Goal: Task Accomplishment & Management: Complete application form

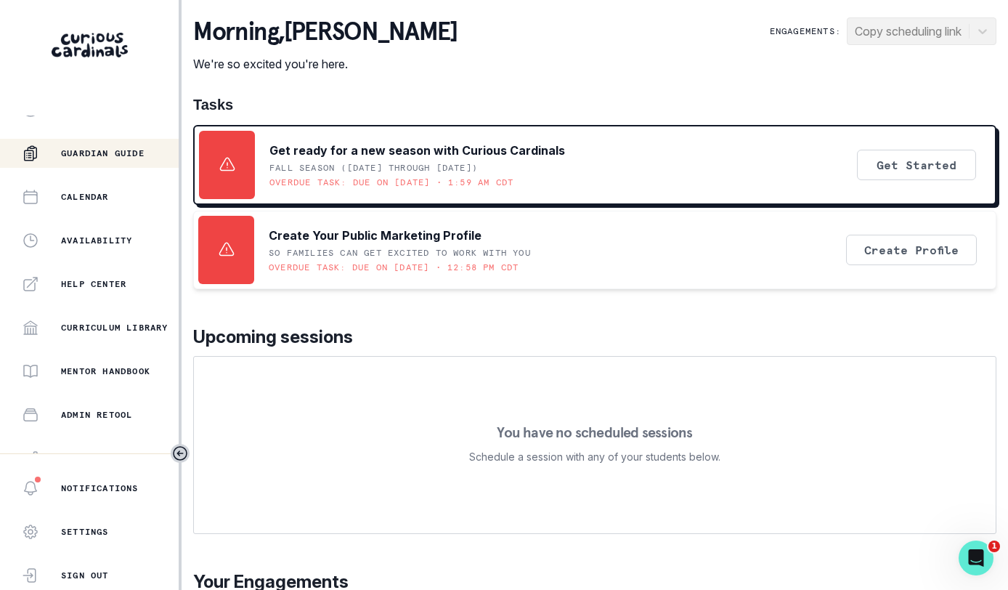
scroll to position [301, 0]
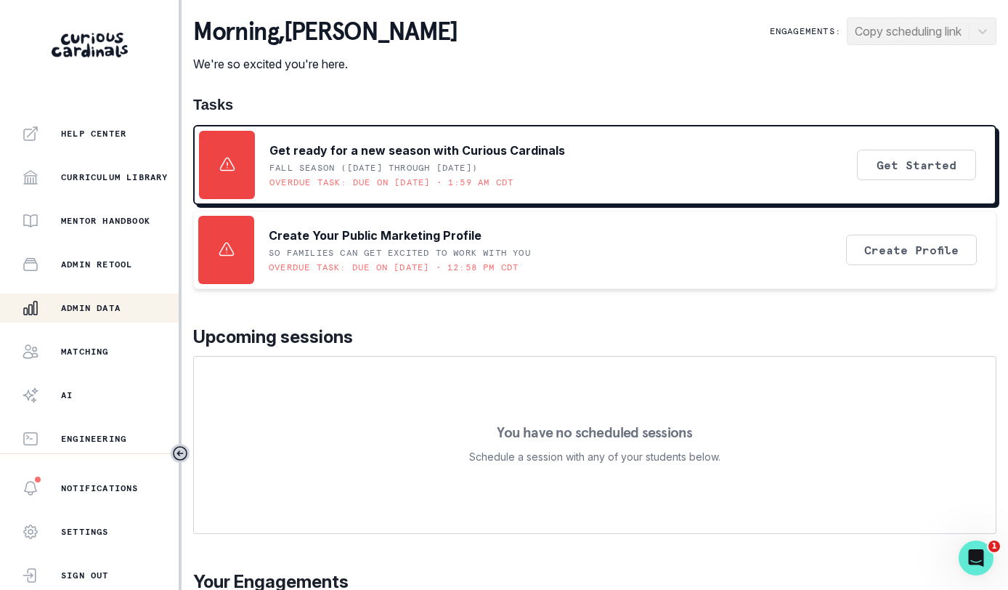
click at [98, 319] on button "Admin Data" at bounding box center [89, 307] width 179 height 29
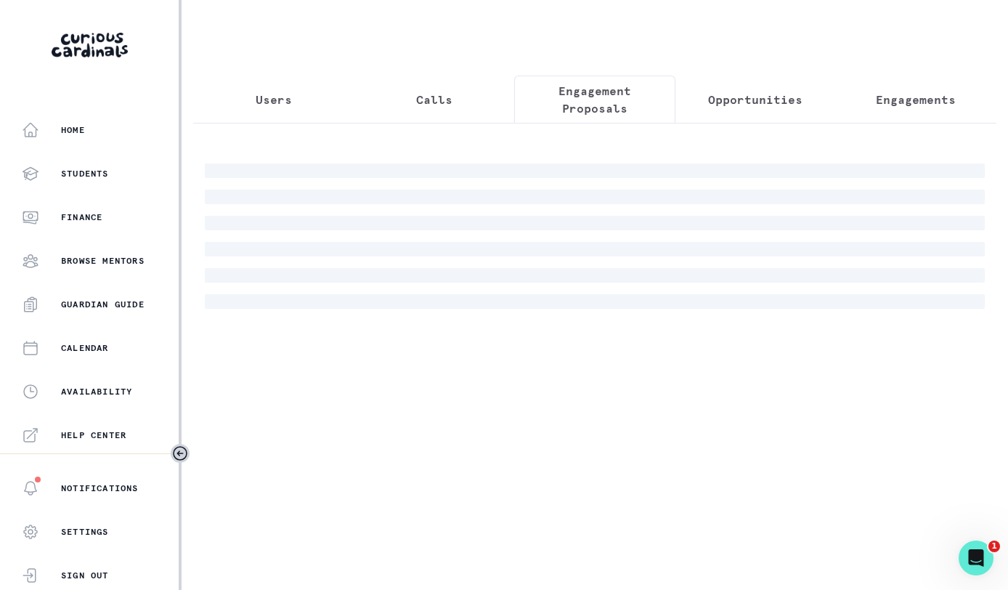
click at [596, 105] on p "Engagement Proposals" at bounding box center [594, 99] width 136 height 35
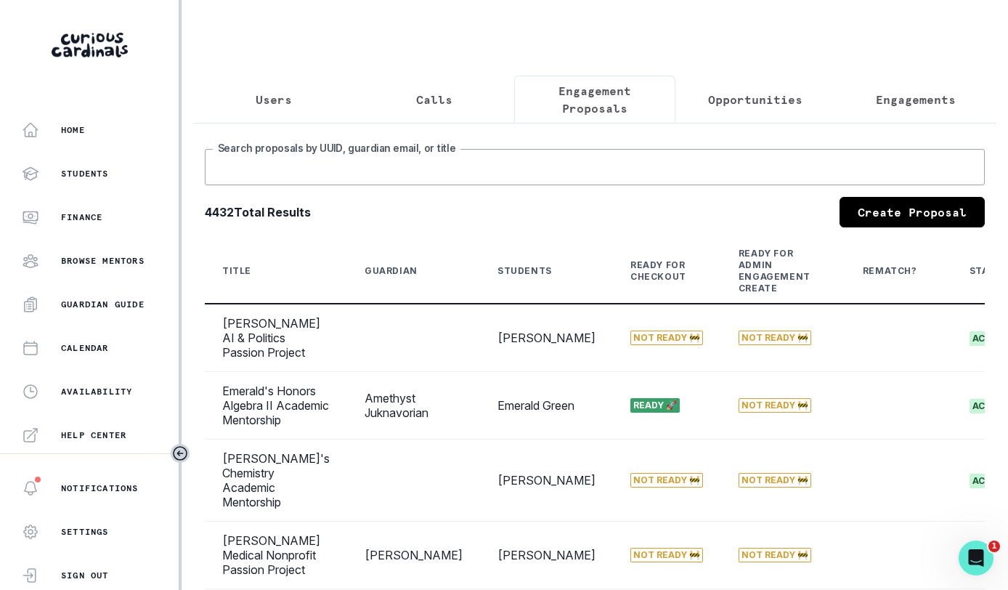
click at [534, 176] on input "Search proposals by UUID, guardian email, or title" at bounding box center [595, 167] width 780 height 36
type input "[PERSON_NAME]"
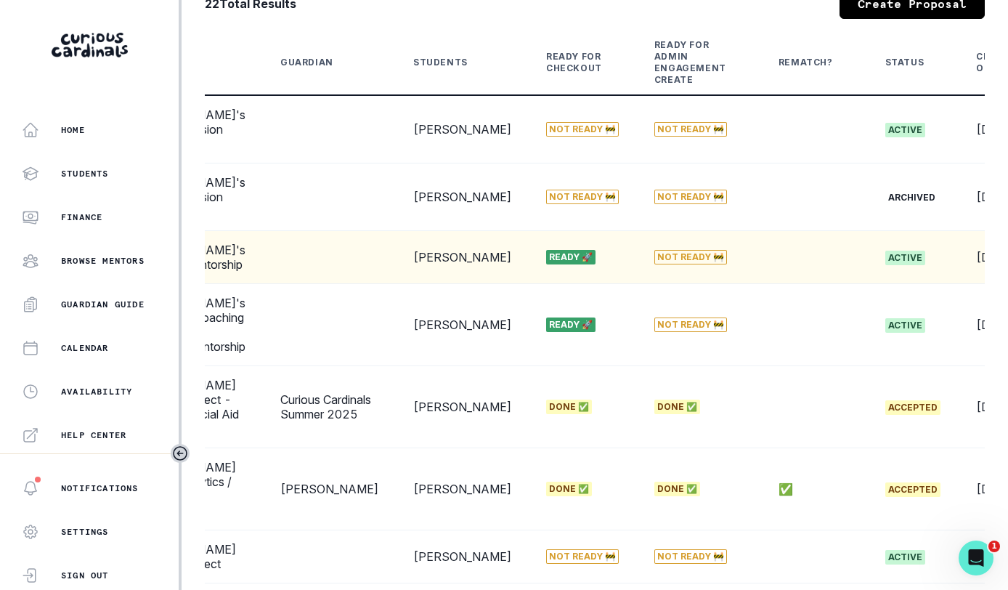
scroll to position [0, 242]
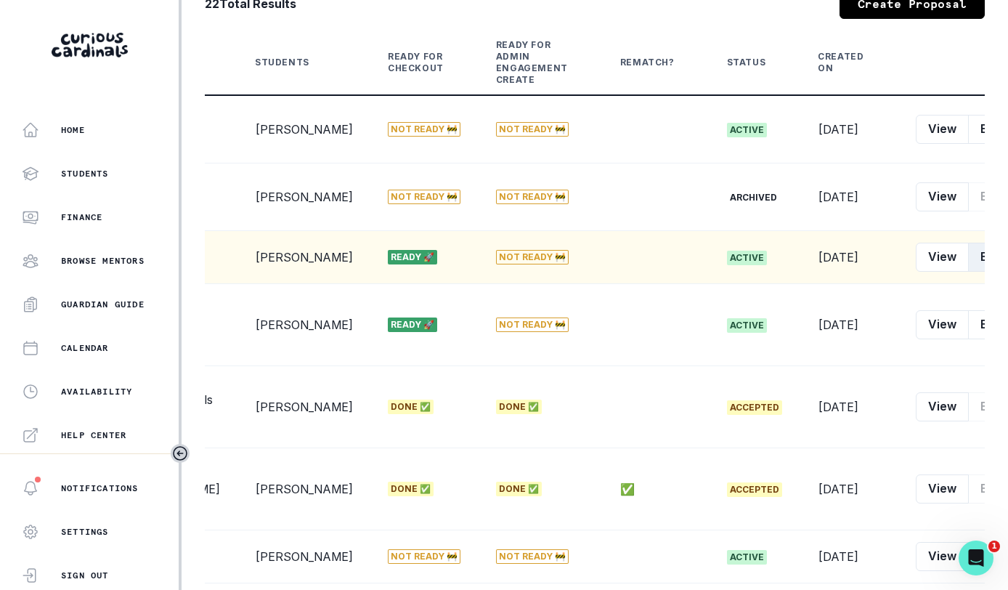
click at [968, 272] on button "Edit" at bounding box center [991, 256] width 46 height 29
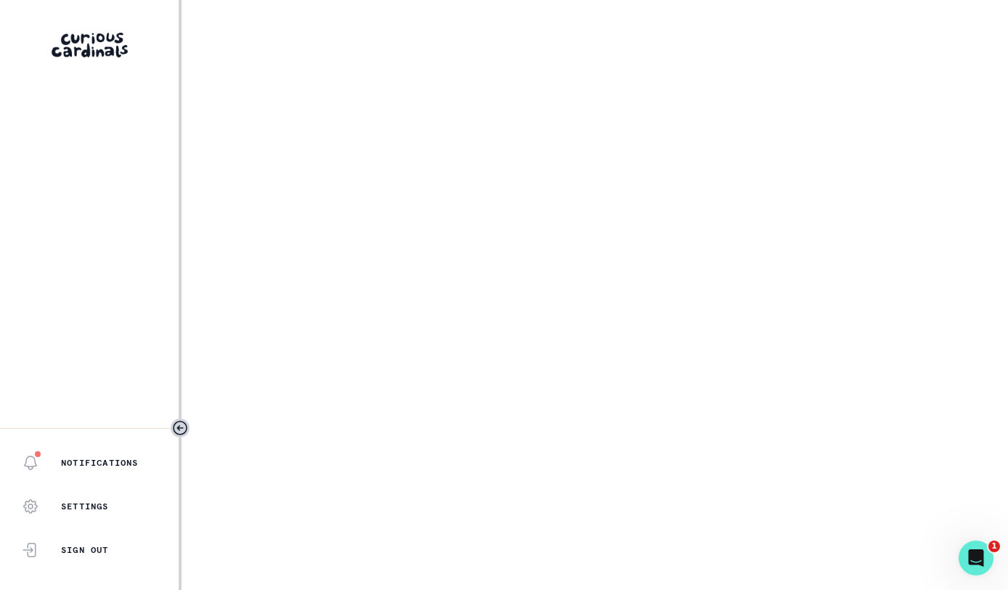
select select "b0c47e33-2ef1-4f64-a0f1-8d44947f4a10"
select select "4f92e243-2d15-4814-9f12-5c24b356c560"
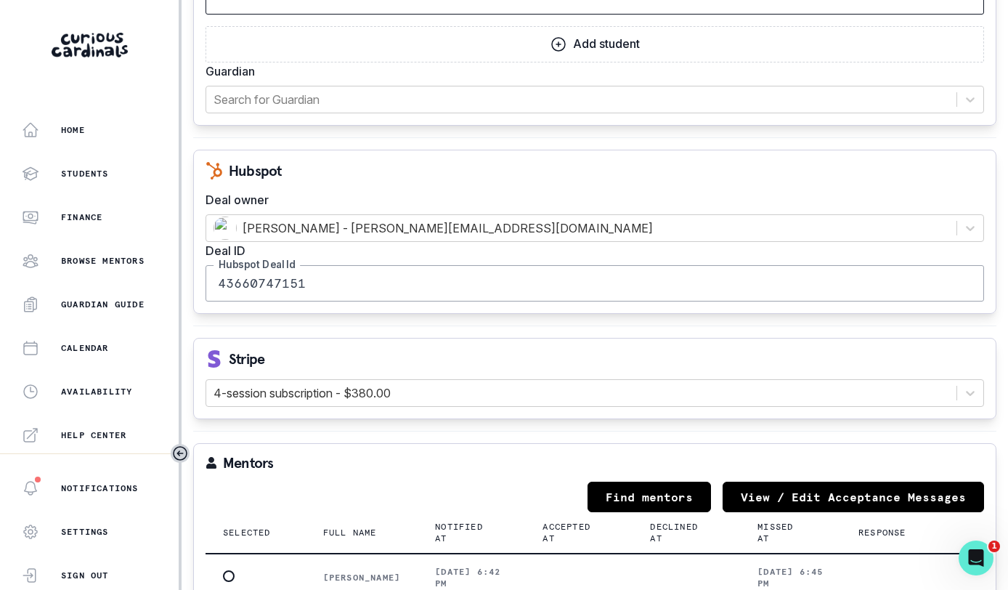
scroll to position [1404, 0]
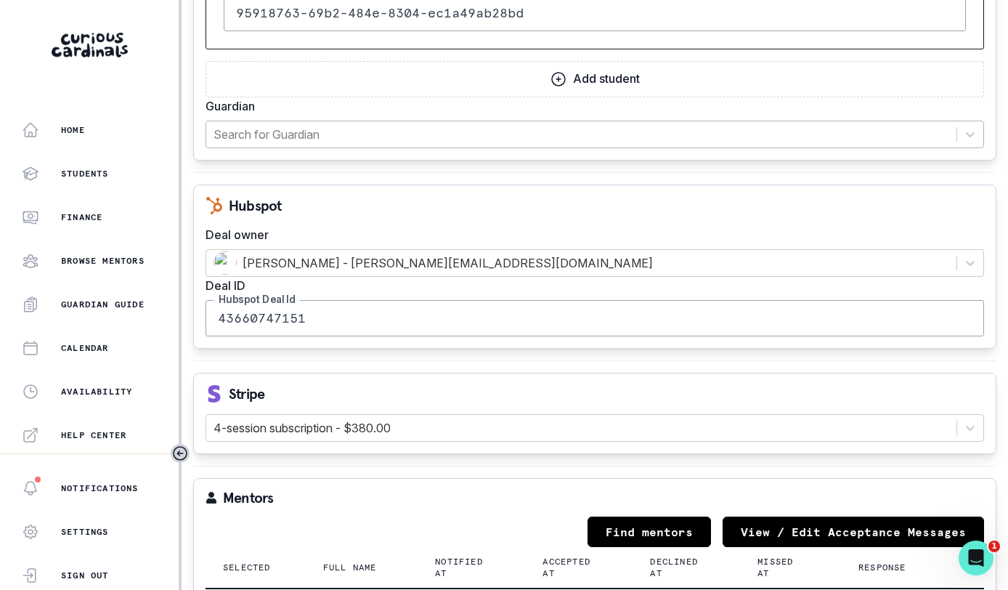
click at [579, 141] on div at bounding box center [580, 134] width 735 height 20
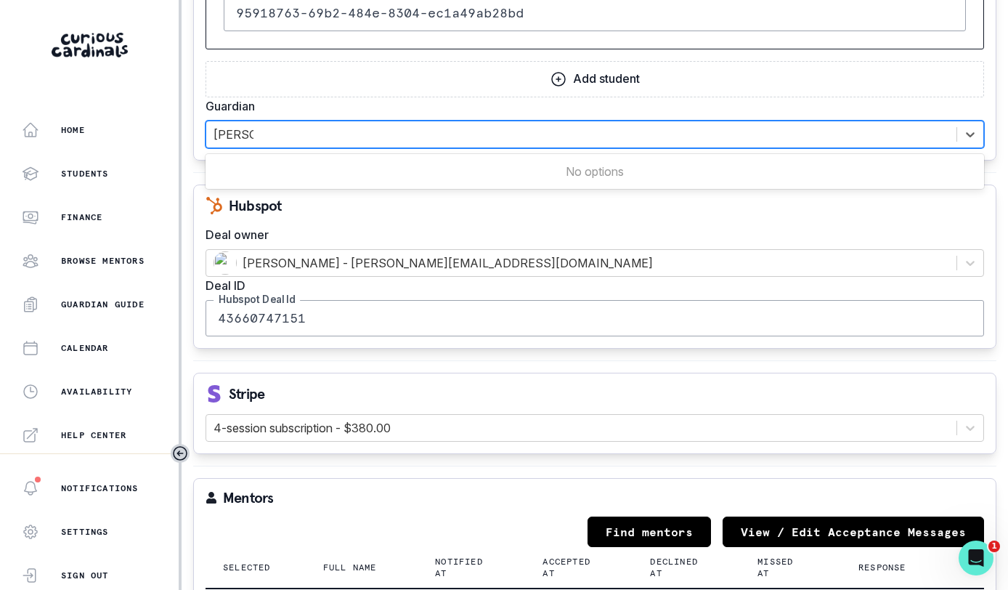
type input "[PERSON_NAME]"
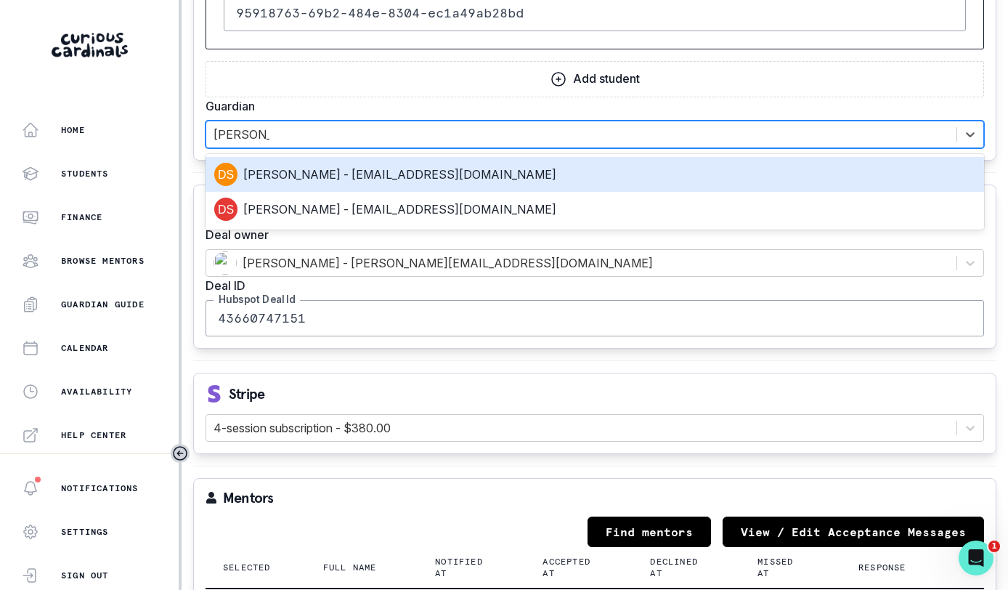
click at [500, 176] on div "[PERSON_NAME] - [EMAIL_ADDRESS][DOMAIN_NAME]" at bounding box center [594, 174] width 761 height 23
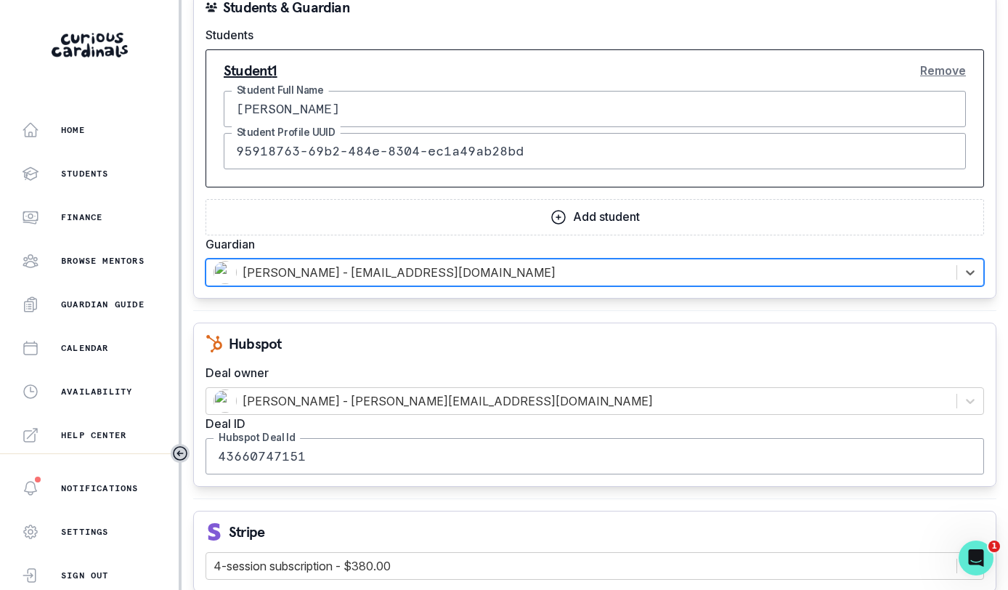
scroll to position [1226, 0]
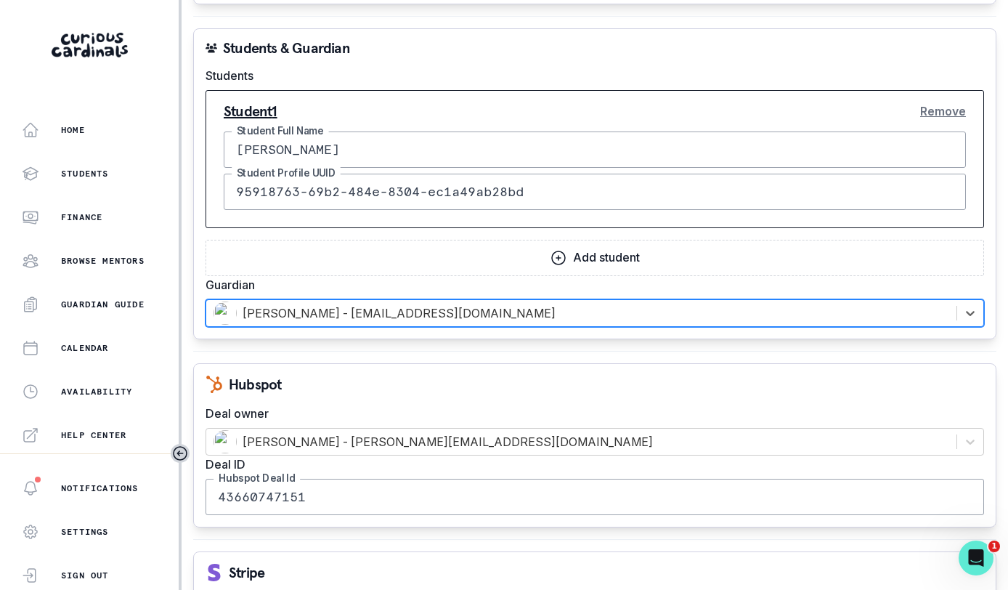
click at [927, 107] on button "Remove" at bounding box center [943, 111] width 46 height 29
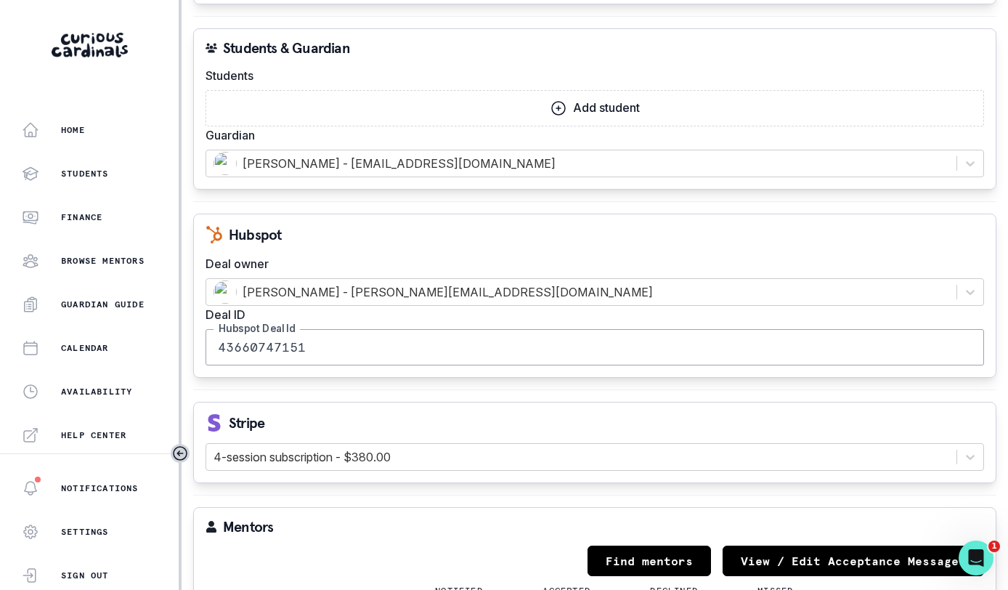
click at [762, 110] on button "Add student" at bounding box center [594, 108] width 778 height 36
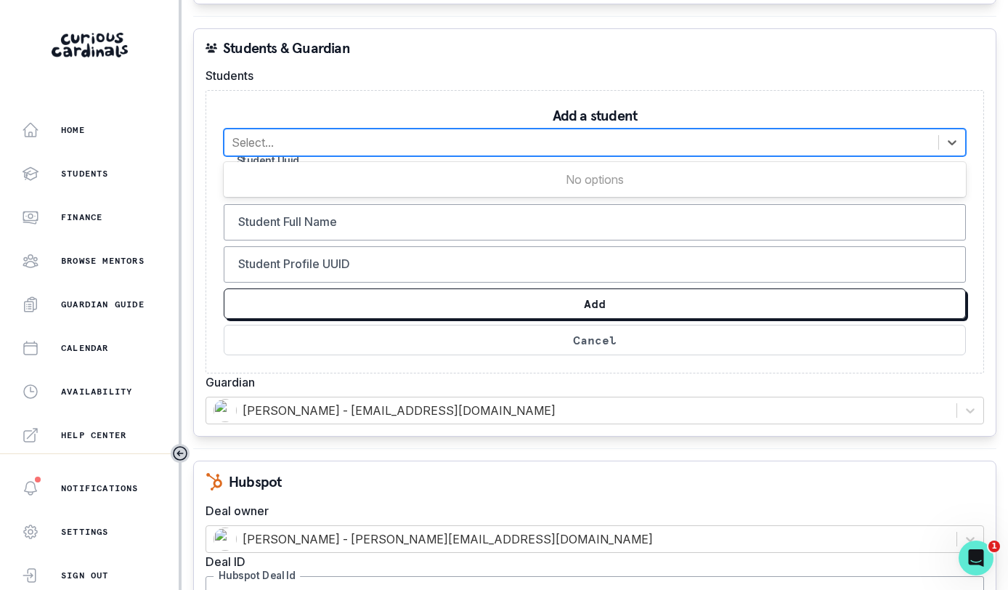
click at [704, 142] on div at bounding box center [581, 142] width 699 height 20
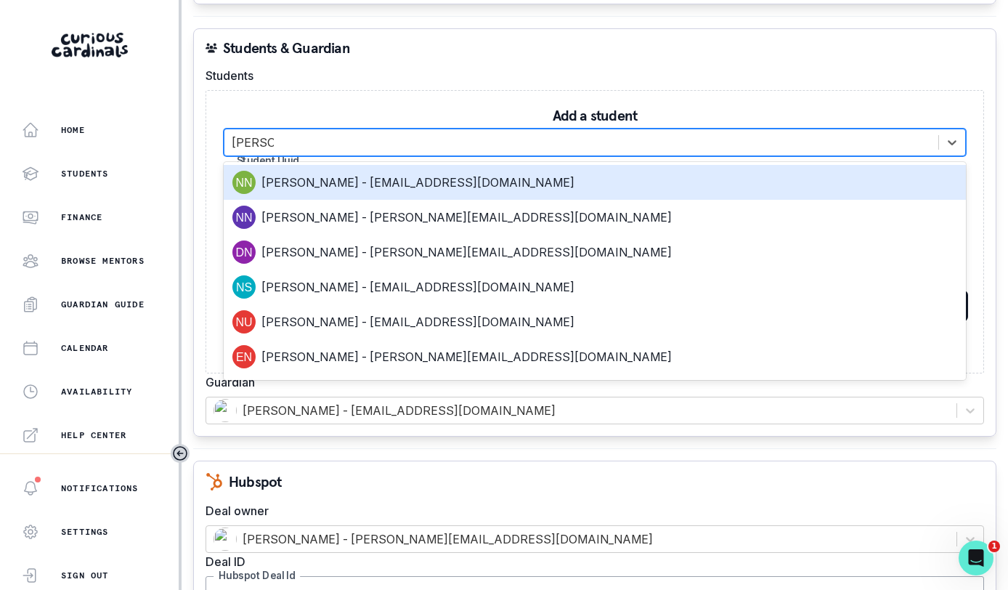
type input "[PERSON_NAME]"
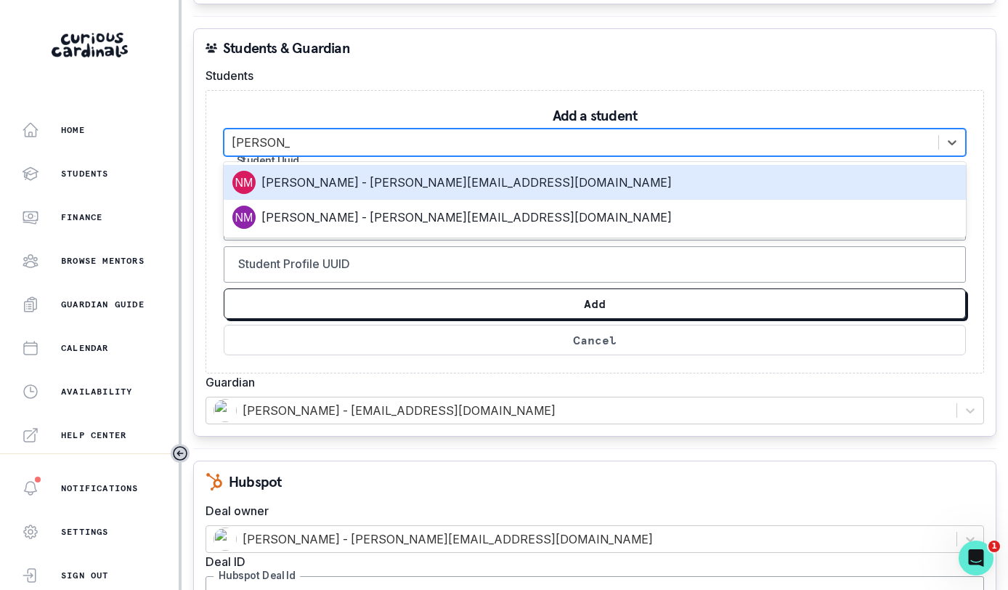
click at [618, 220] on div "[PERSON_NAME] - [PERSON_NAME][EMAIL_ADDRESS][DOMAIN_NAME]" at bounding box center [594, 216] width 725 height 23
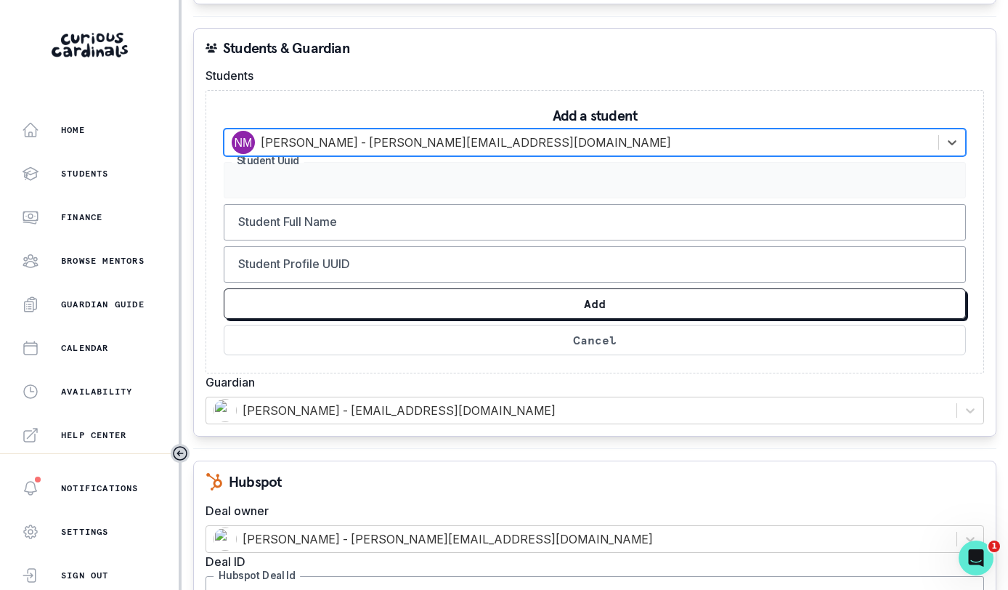
type input "0fc6e470-7472-4a61-ba24-5f8782bd076d"
type input "[PERSON_NAME]"
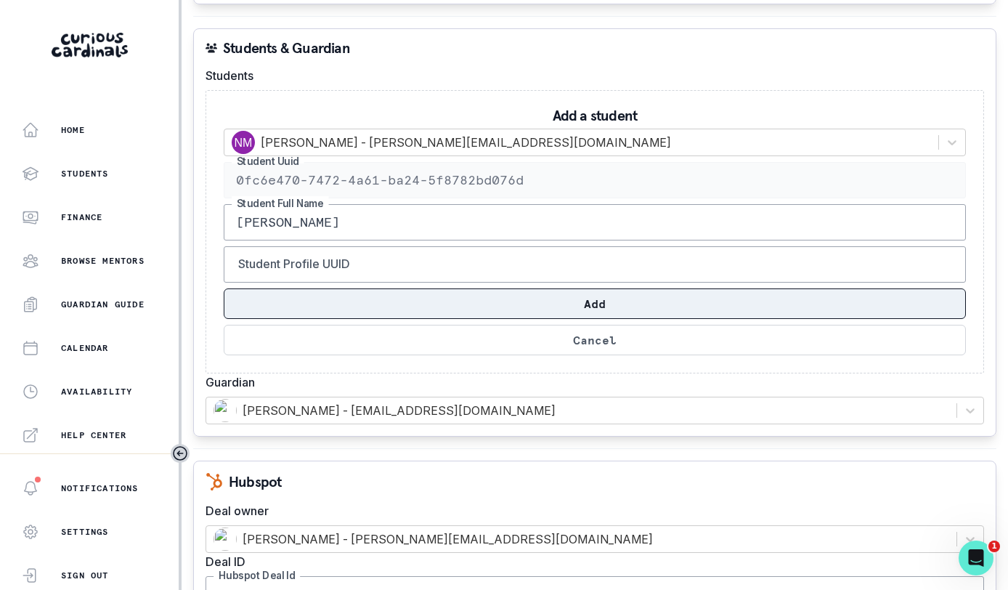
click at [627, 303] on button "Add" at bounding box center [595, 303] width 742 height 30
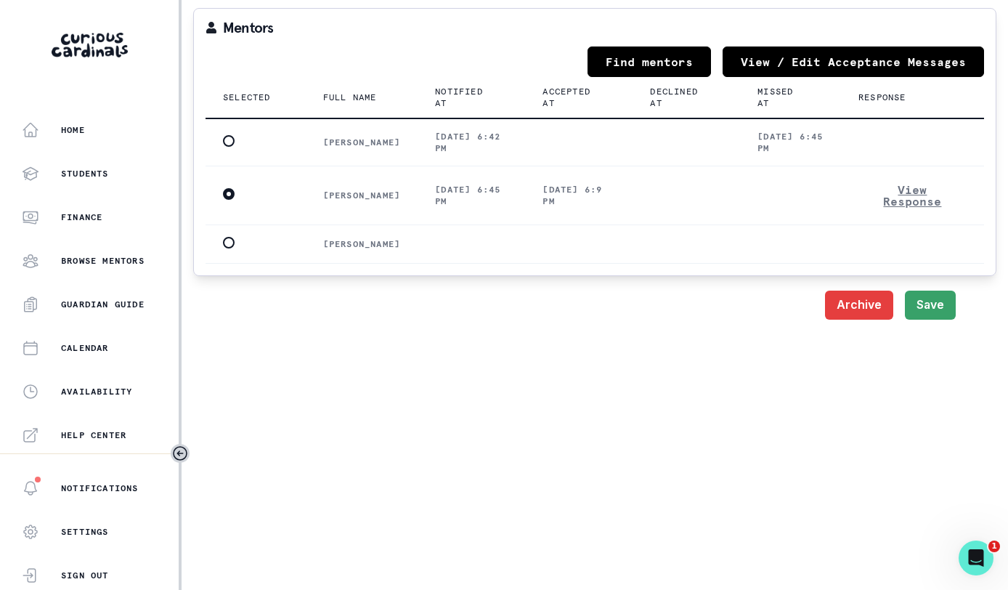
scroll to position [1896, 0]
click at [936, 290] on button "Save" at bounding box center [930, 304] width 51 height 29
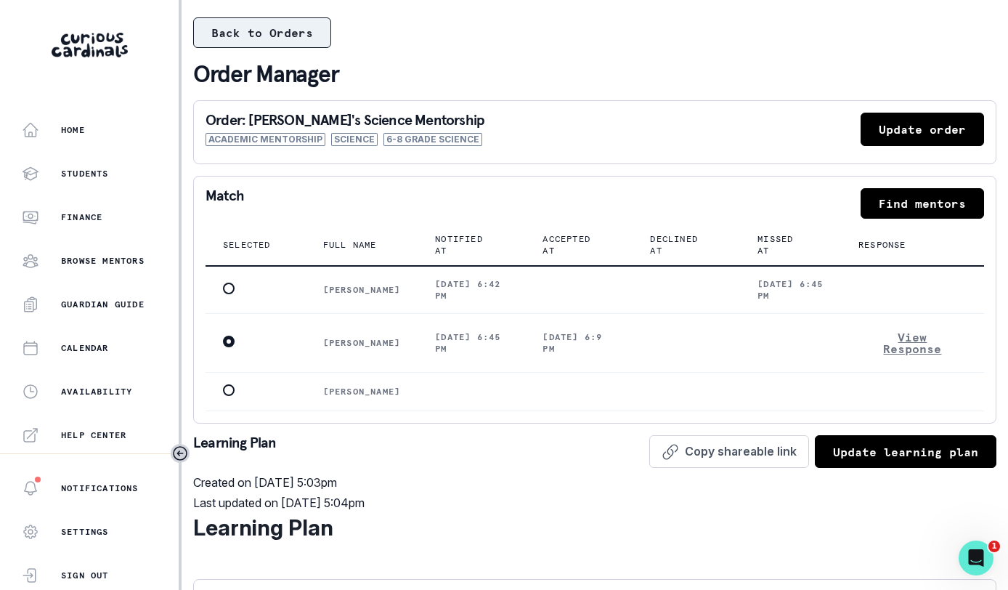
click at [271, 38] on button "Back to Orders" at bounding box center [262, 32] width 138 height 30
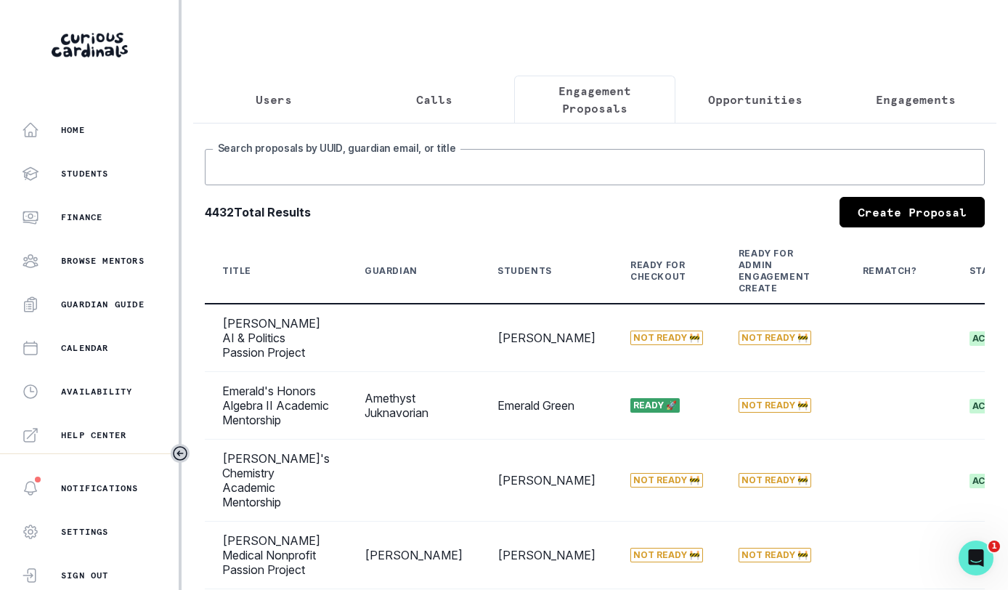
click at [554, 163] on input "Search proposals by UUID, guardian email, or title" at bounding box center [595, 167] width 780 height 36
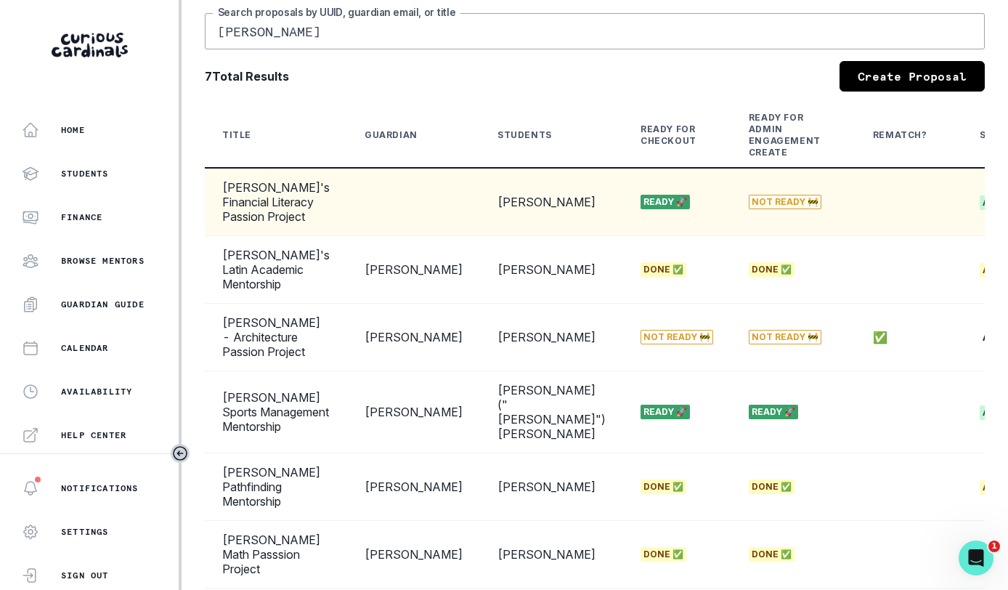
scroll to position [23, 0]
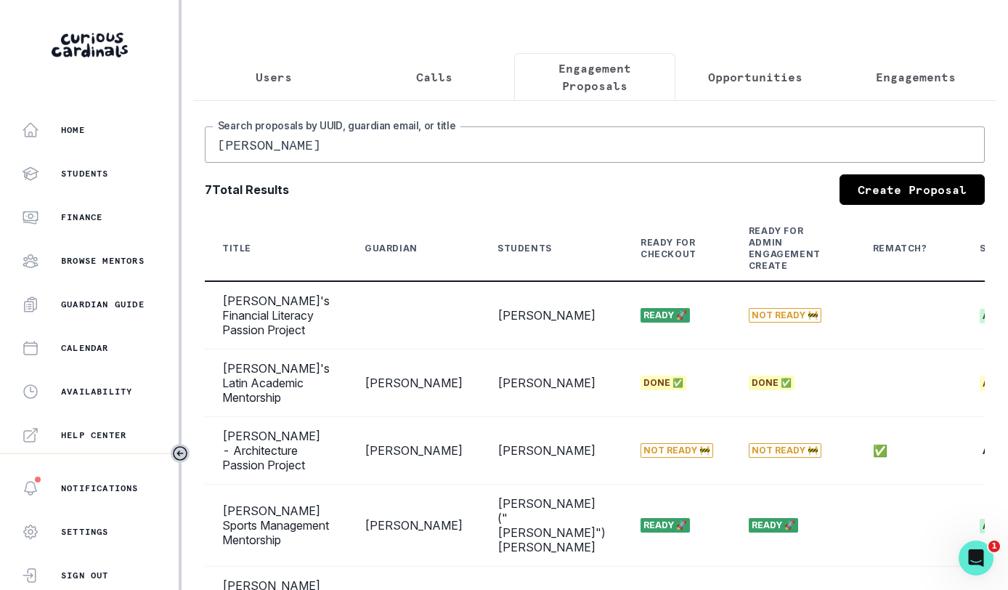
drag, startPoint x: 617, startPoint y: 158, endPoint x: 372, endPoint y: 110, distance: 250.0
click at [372, 110] on div "Users Calls Engagement Proposals Opportunities Engagements [PERSON_NAME] Search…" at bounding box center [594, 434] width 803 height 762
type input "[PERSON_NAME]"
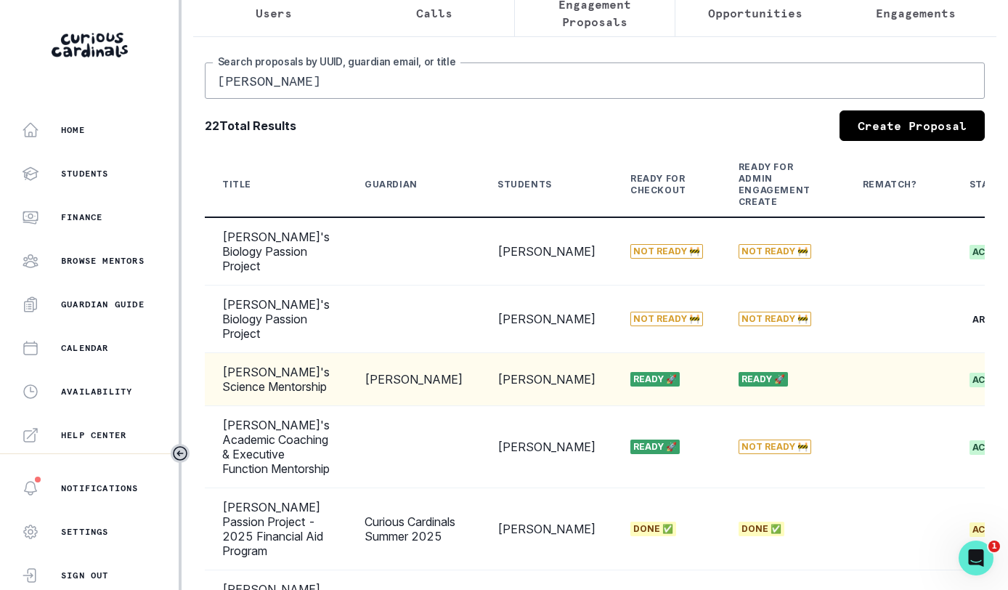
scroll to position [0, 242]
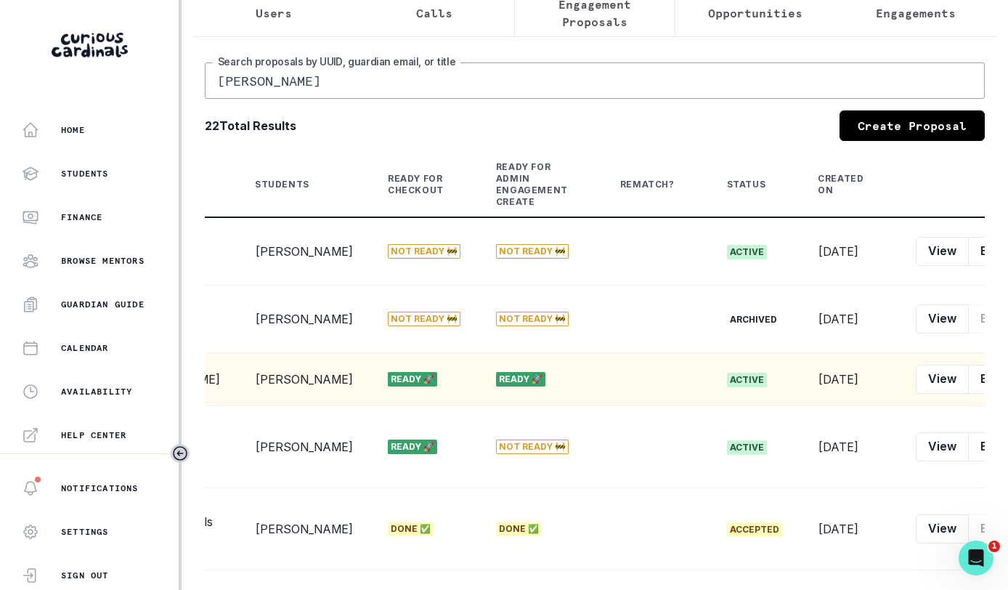
click at [1007, 394] on button "row menu" at bounding box center [1027, 378] width 29 height 29
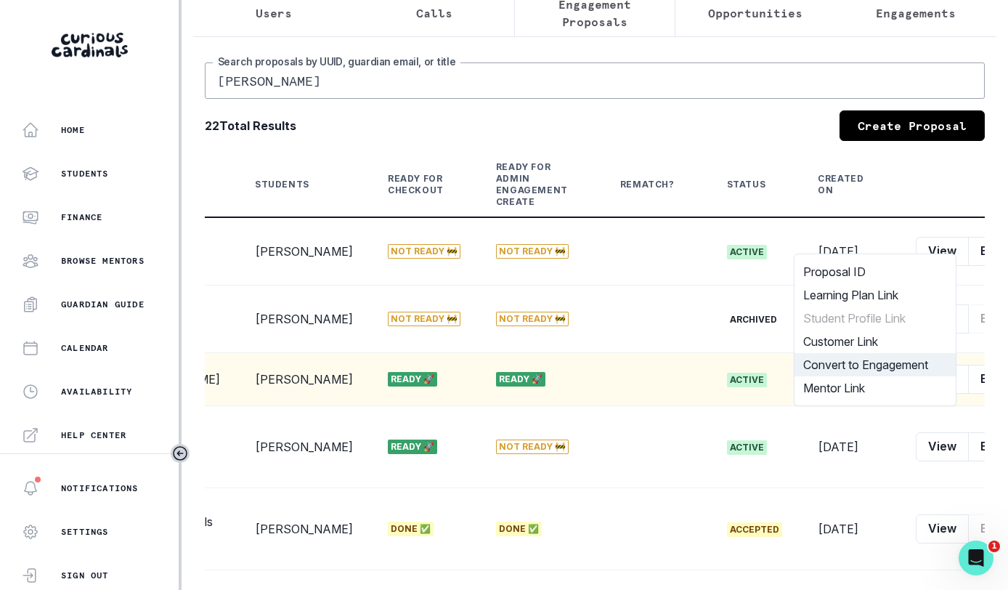
click at [917, 370] on button "Convert to Engagement" at bounding box center [874, 364] width 161 height 23
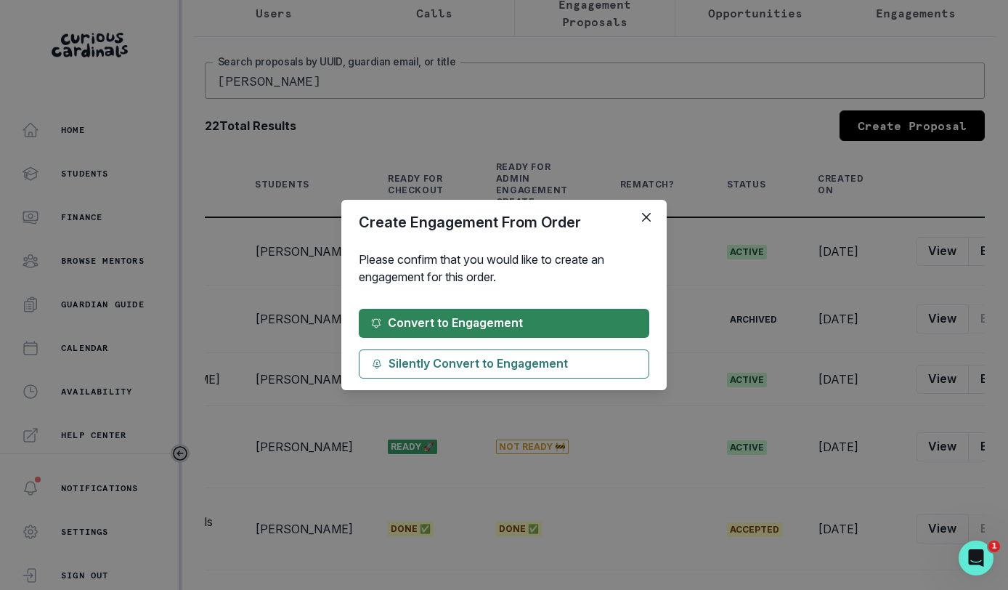
click at [613, 325] on button "Convert to Engagement" at bounding box center [504, 323] width 290 height 29
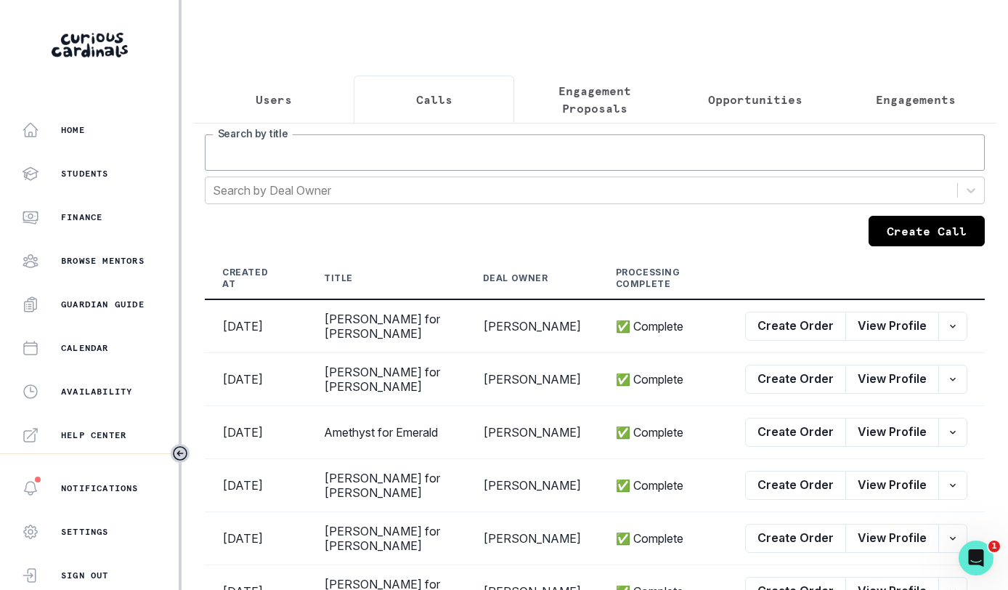
click at [362, 166] on input "Search by title" at bounding box center [595, 152] width 780 height 36
type input "[PERSON_NAME]"
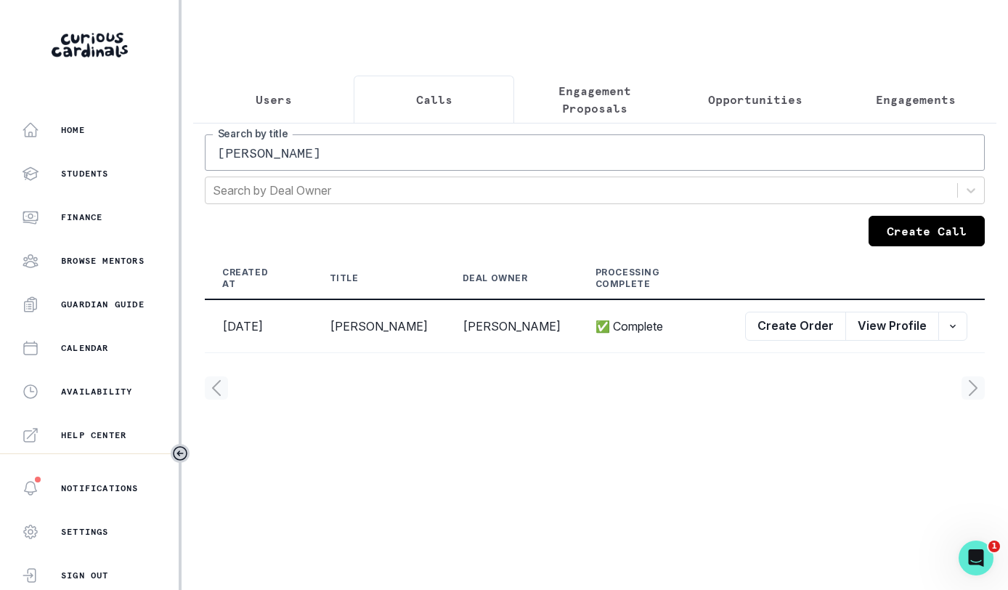
click at [884, 246] on button "Create Call" at bounding box center [926, 231] width 116 height 30
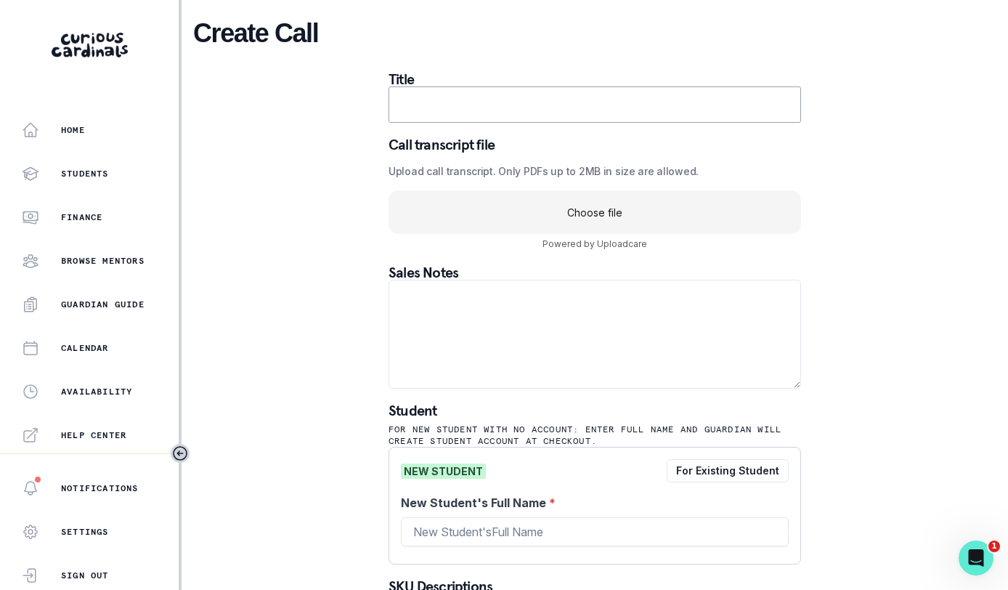
click at [600, 221] on uc-drop-area "Choose file" at bounding box center [594, 212] width 412 height 44
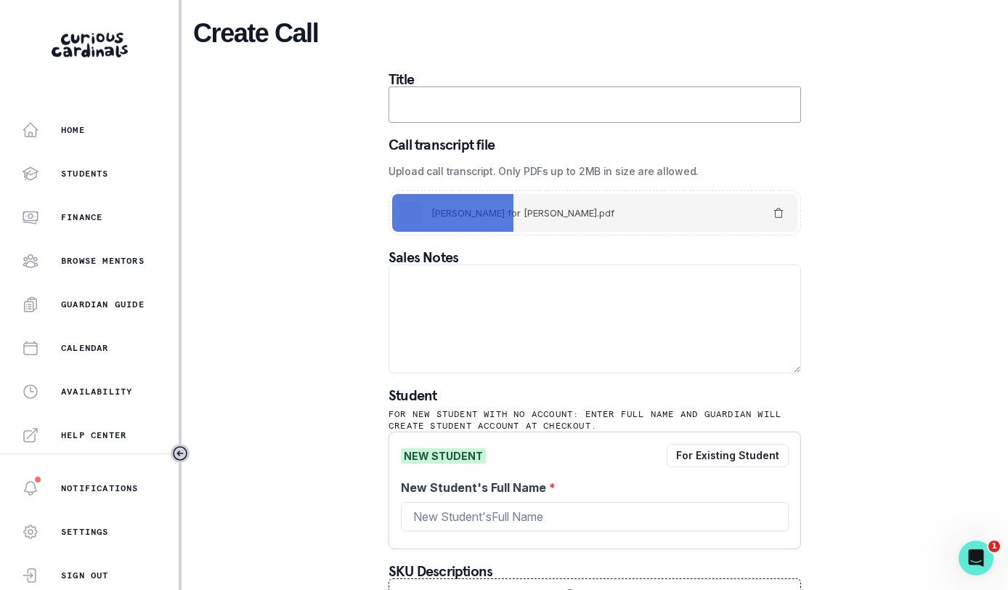
click at [552, 112] on input "text" at bounding box center [594, 104] width 412 height 36
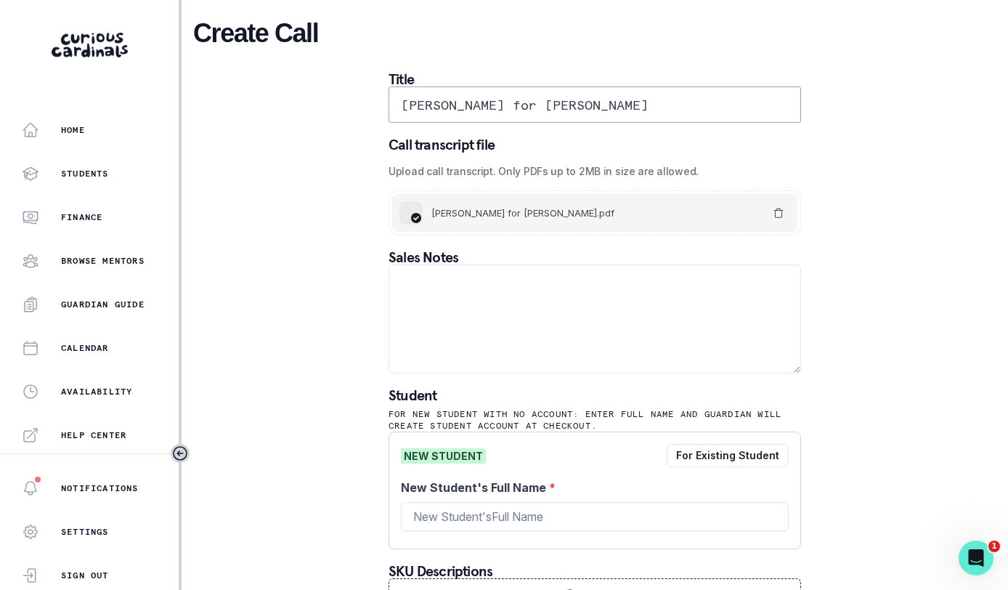
type input "[PERSON_NAME] for [PERSON_NAME]"
click at [529, 329] on textarea at bounding box center [594, 318] width 412 height 109
paste textarea "Please elaborate on your child’s goals or areas for growth: [PERSON_NAME] is a …"
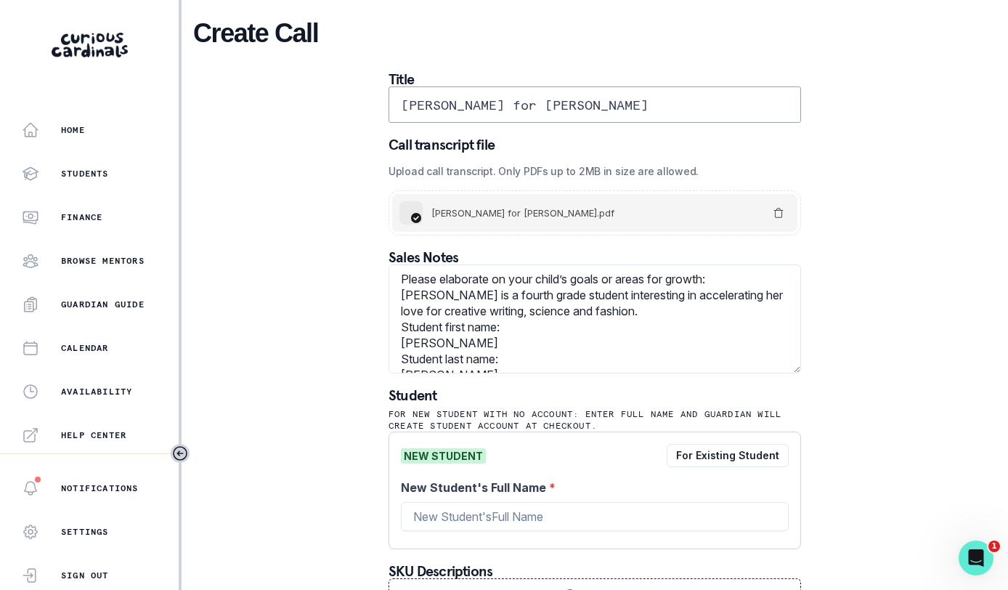
scroll to position [121, 0]
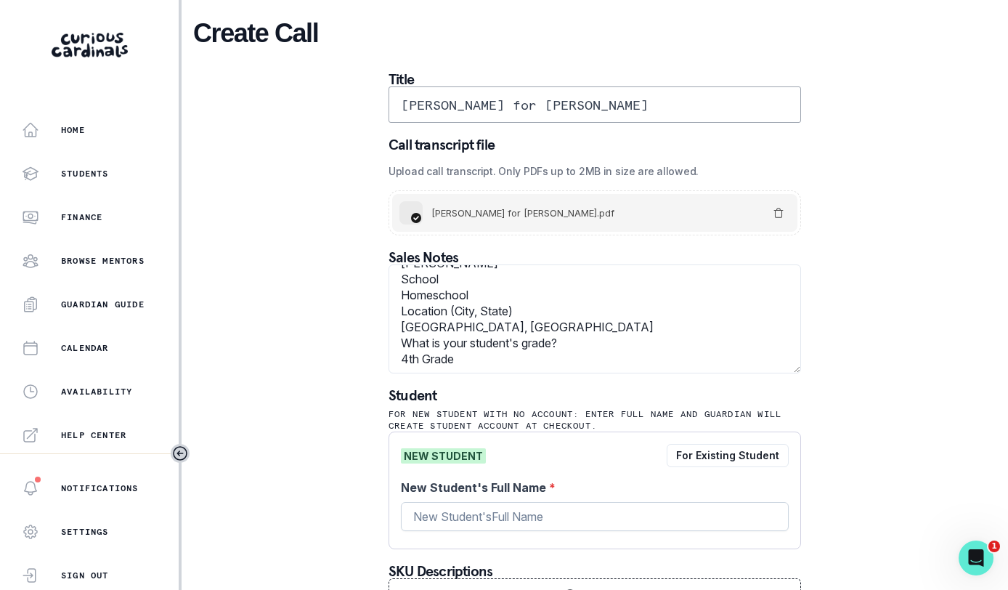
type textarea "Please elaborate on your child’s goals or areas for growth: [PERSON_NAME] is a …"
click at [568, 519] on input "New Student's Full Name *" at bounding box center [595, 516] width 388 height 29
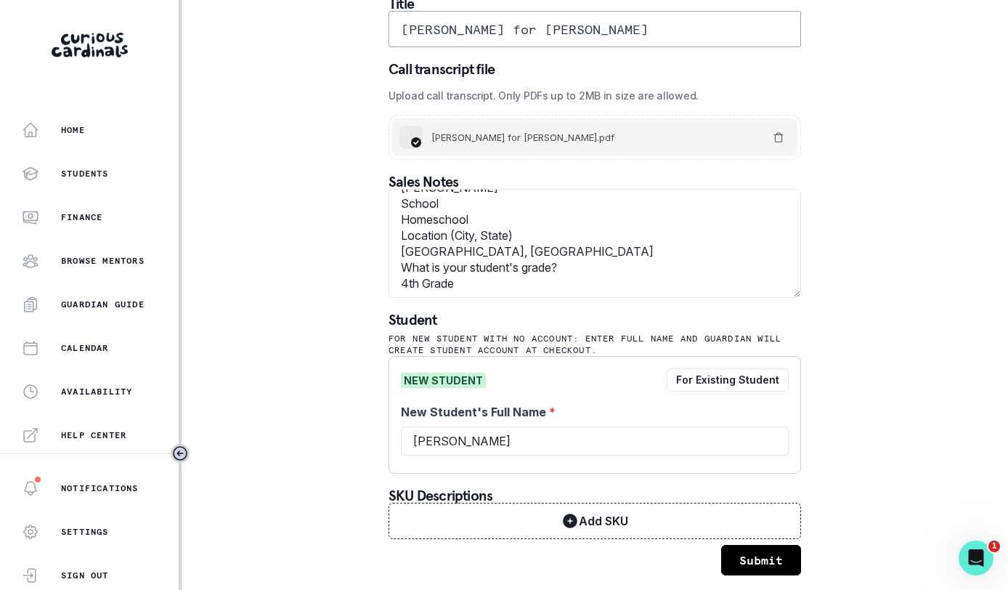
scroll to position [78, 0]
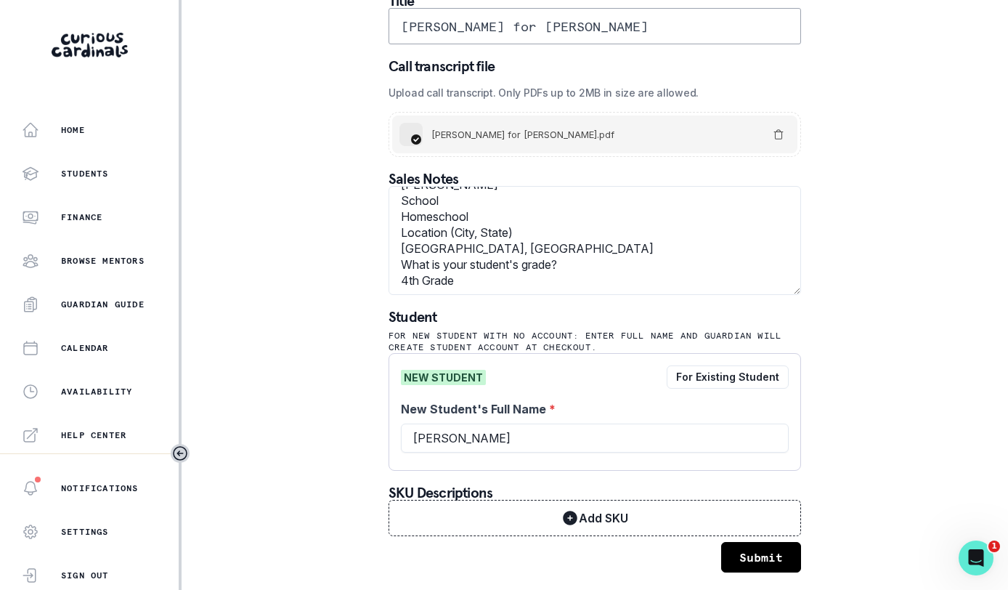
type input "[PERSON_NAME]"
click at [743, 544] on button "Submit" at bounding box center [761, 557] width 80 height 30
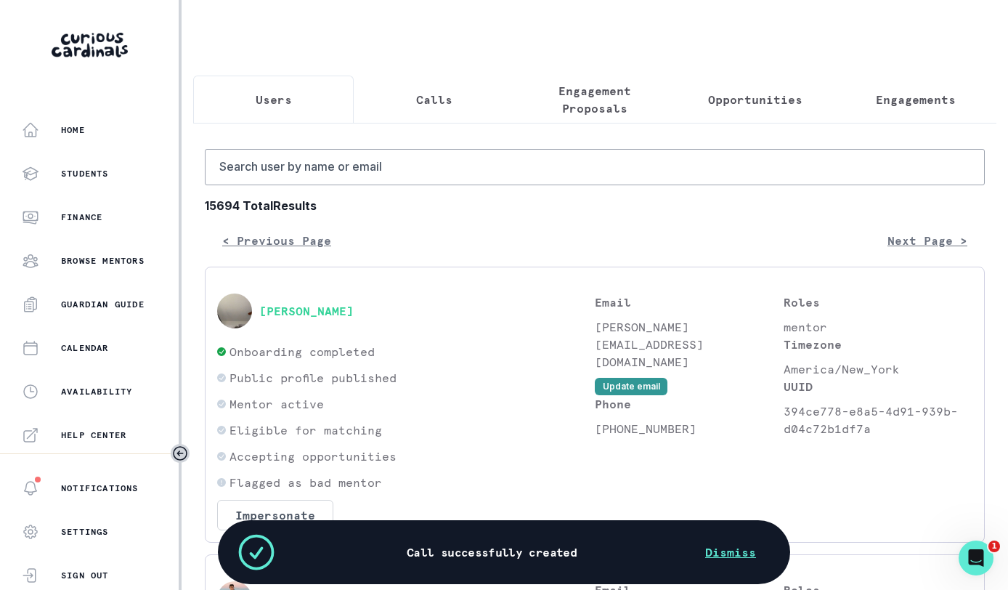
click at [428, 99] on p "Calls" at bounding box center [434, 99] width 36 height 17
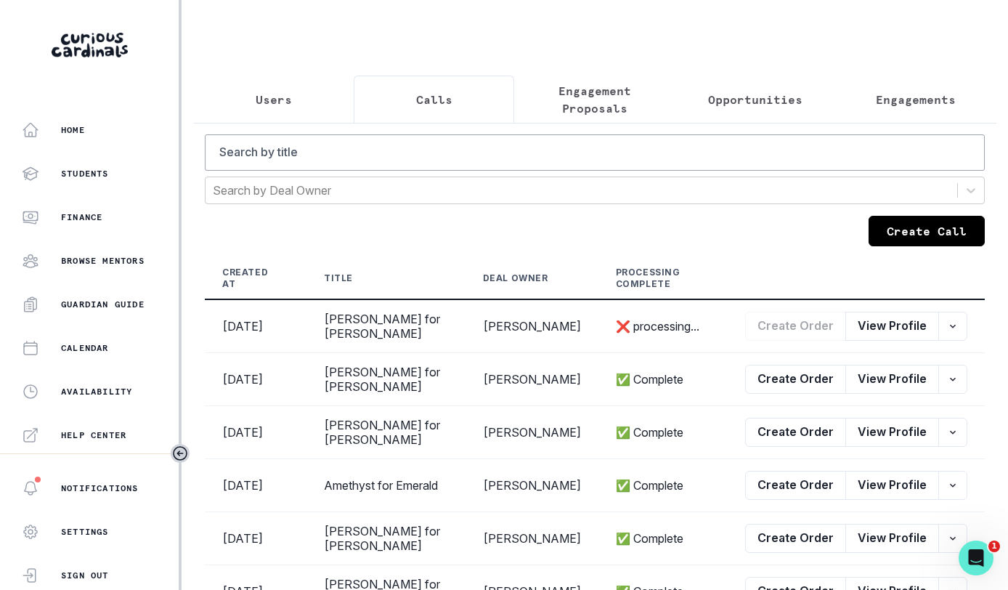
click at [869, 246] on button "Create Call" at bounding box center [926, 231] width 116 height 30
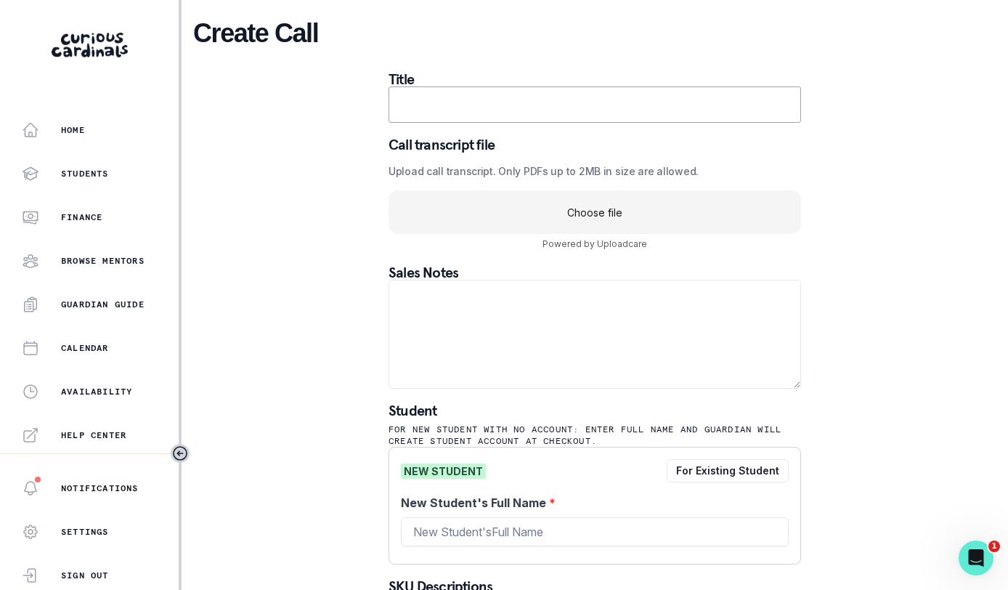
click at [596, 216] on uc-drop-area "Choose file" at bounding box center [594, 212] width 412 height 44
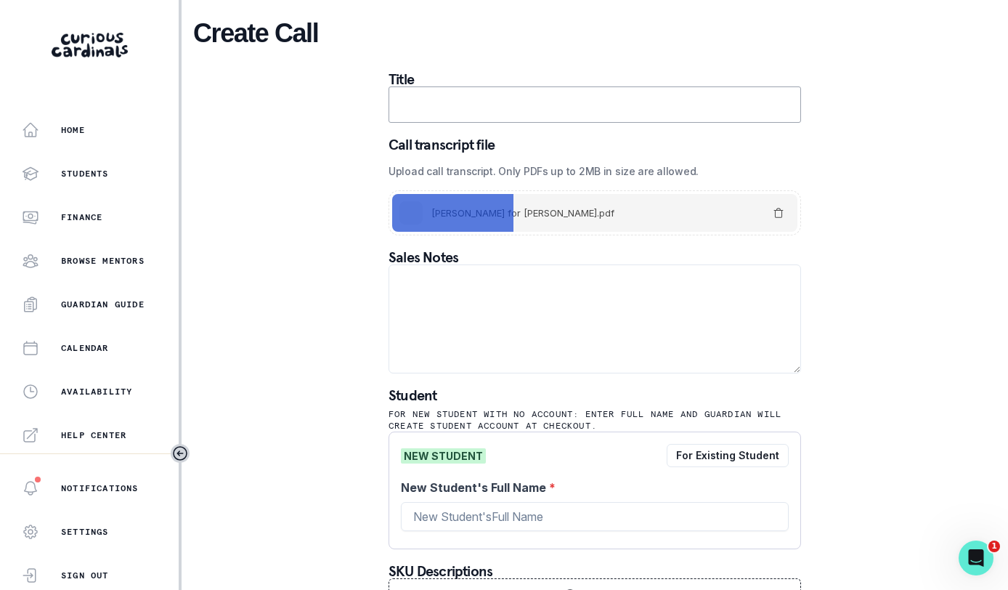
click at [533, 101] on input "text" at bounding box center [594, 104] width 412 height 36
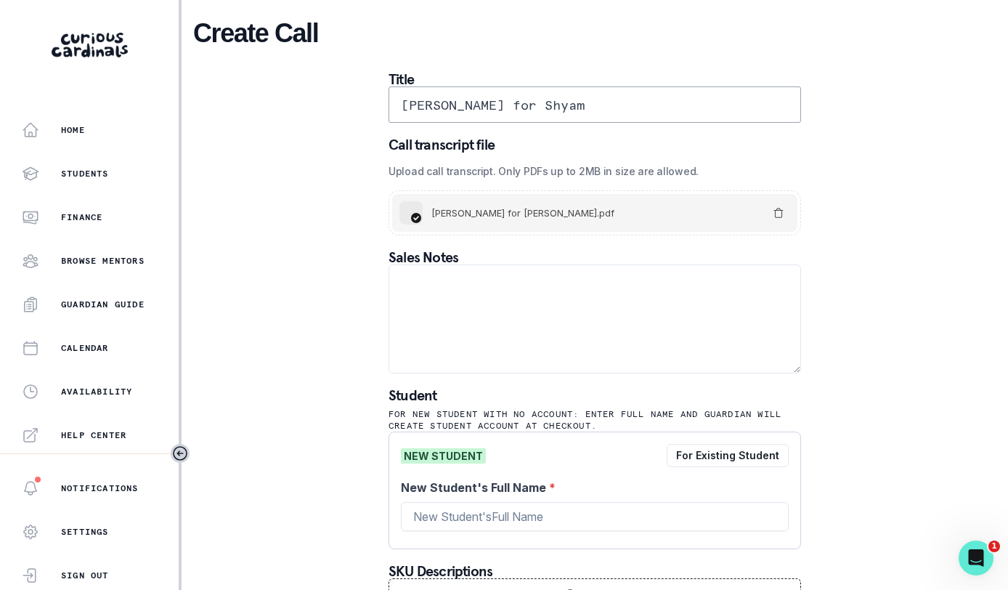
type input "[PERSON_NAME] for Shyam"
click at [528, 320] on textarea at bounding box center [594, 318] width 412 height 109
paste textarea "Please elaborate on your child’s goals or areas for growth: He wants to build a…"
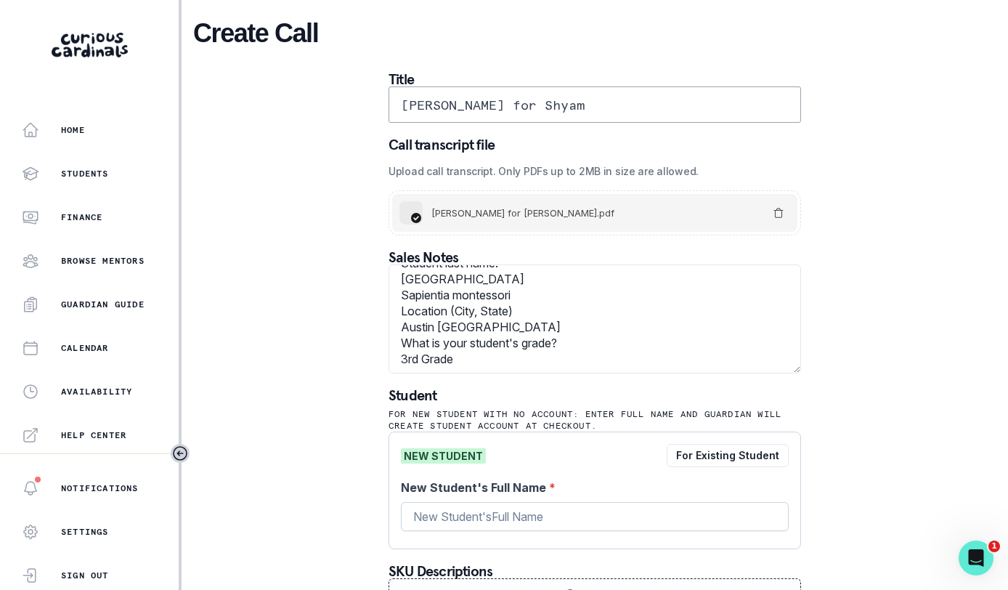
scroll to position [112, 0]
type textarea "Please elaborate on your child’s goals or areas for growth: He wants to build a…"
click at [505, 513] on input "New Student's Full Name *" at bounding box center [595, 516] width 388 height 29
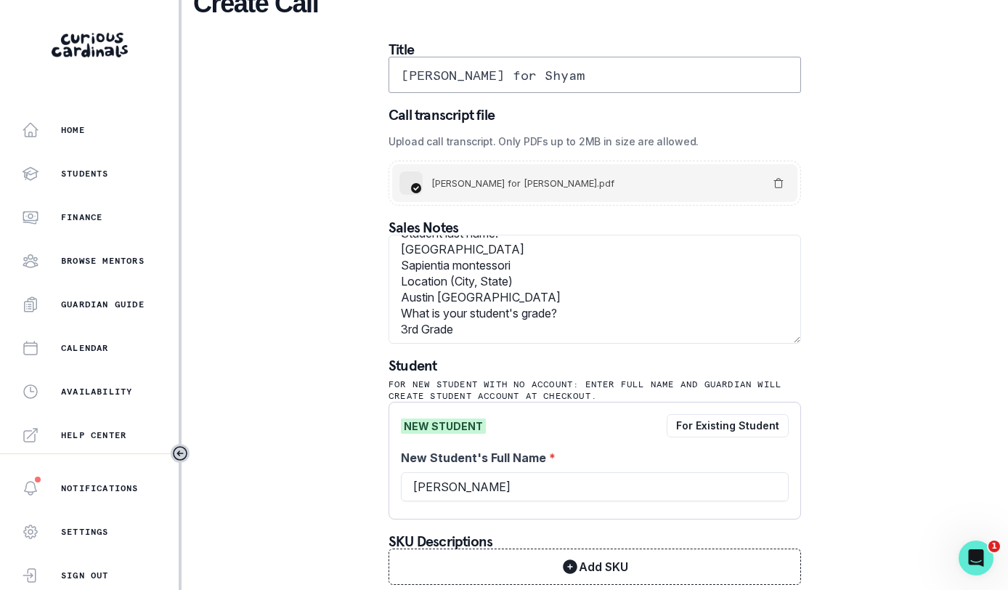
scroll to position [78, 0]
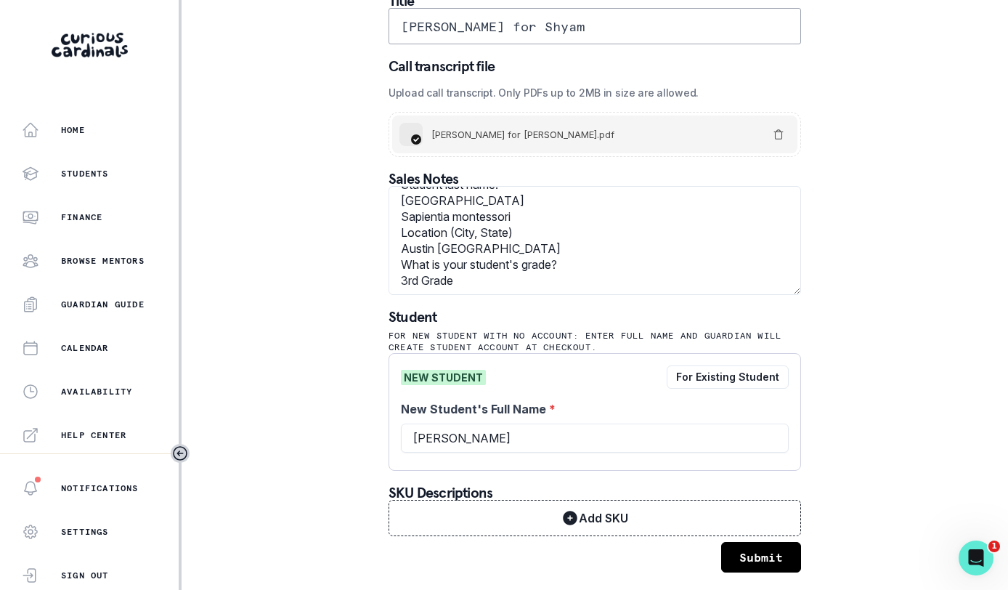
type input "[PERSON_NAME]"
click at [759, 547] on button "Submit" at bounding box center [761, 557] width 80 height 30
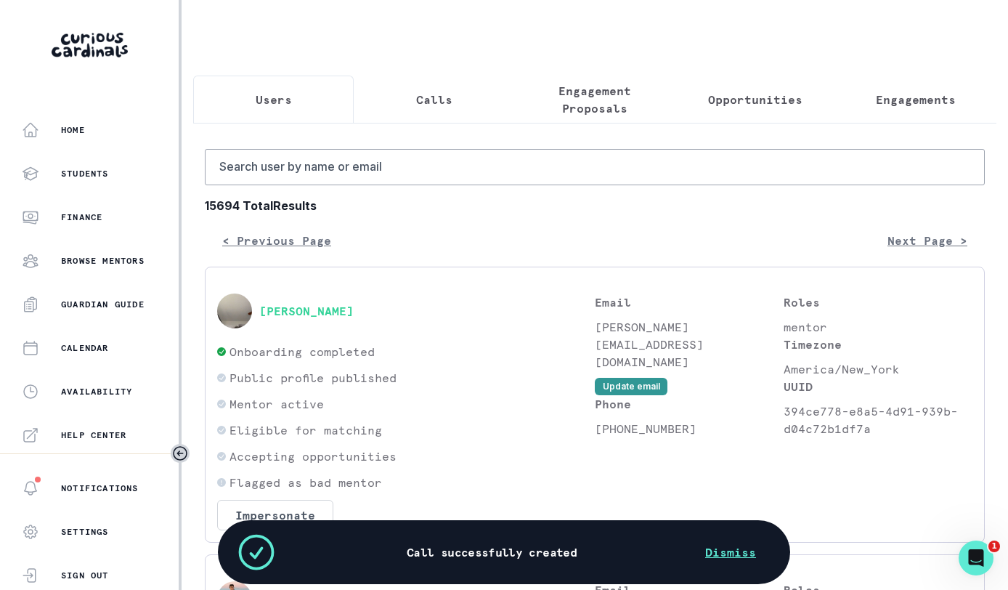
click at [413, 110] on button "Calls" at bounding box center [434, 100] width 160 height 48
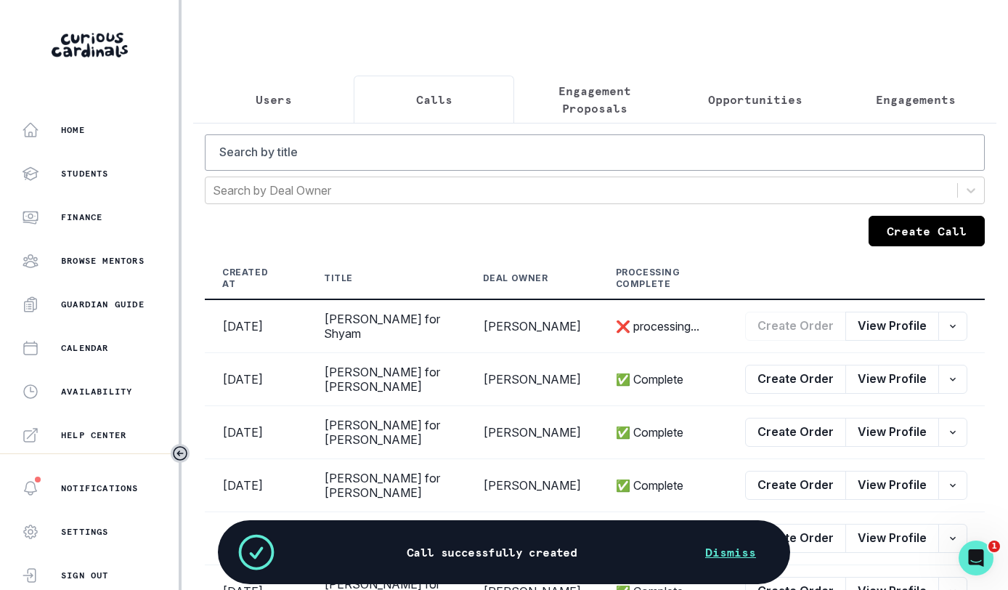
click at [905, 246] on button "Create Call" at bounding box center [926, 231] width 116 height 30
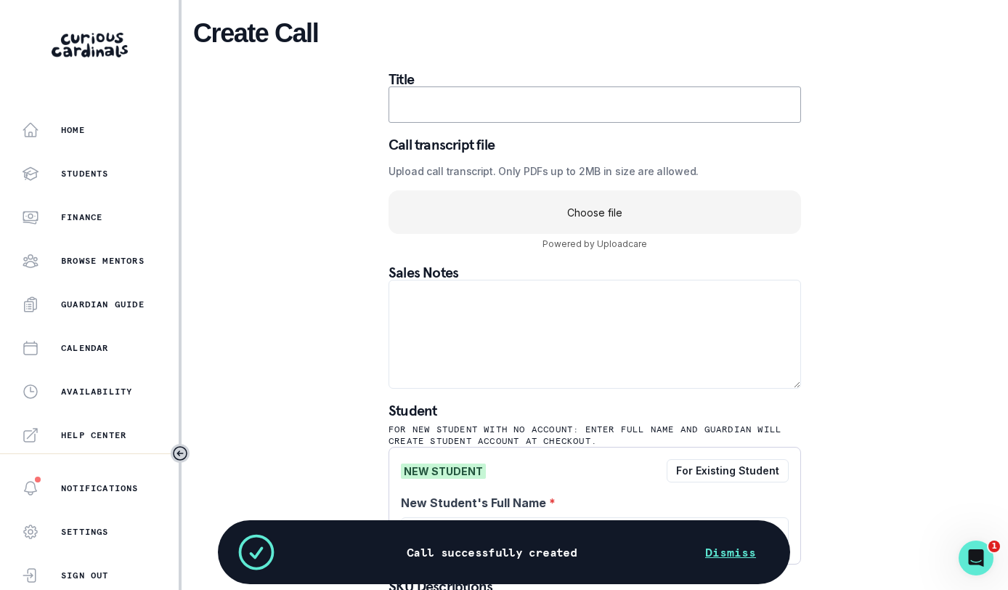
click at [646, 216] on uc-drop-area "Choose file" at bounding box center [594, 212] width 412 height 44
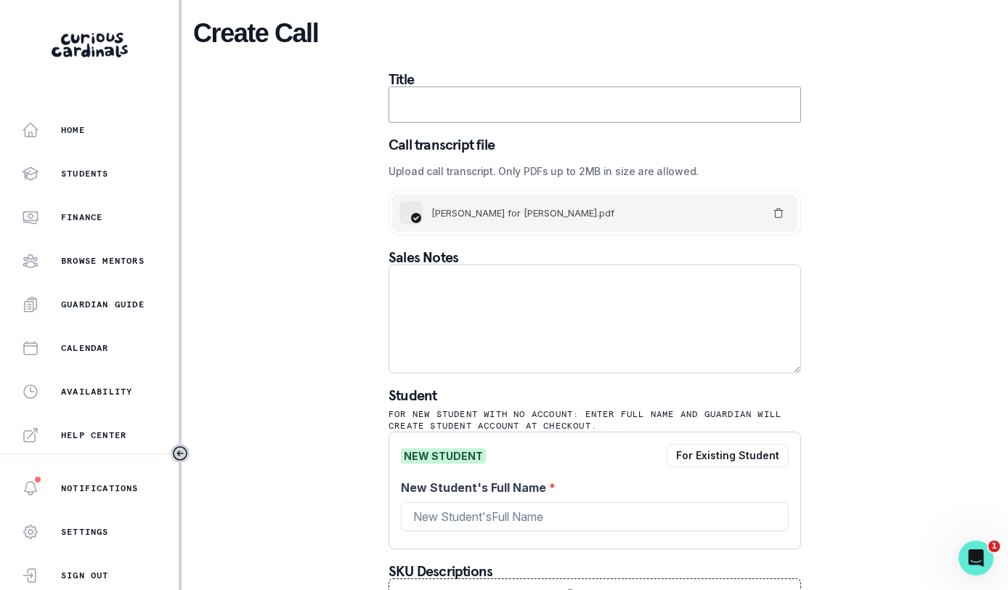
click at [555, 323] on textarea at bounding box center [594, 318] width 412 height 109
paste textarea "Please elaborate on your child’s goals or areas for growth: We would like him t…"
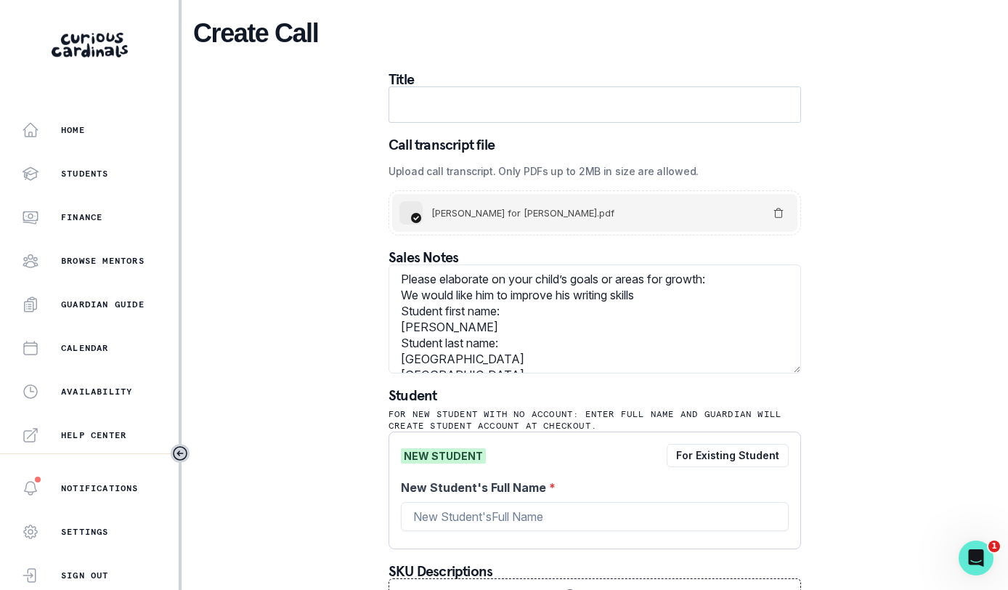
scroll to position [89, 0]
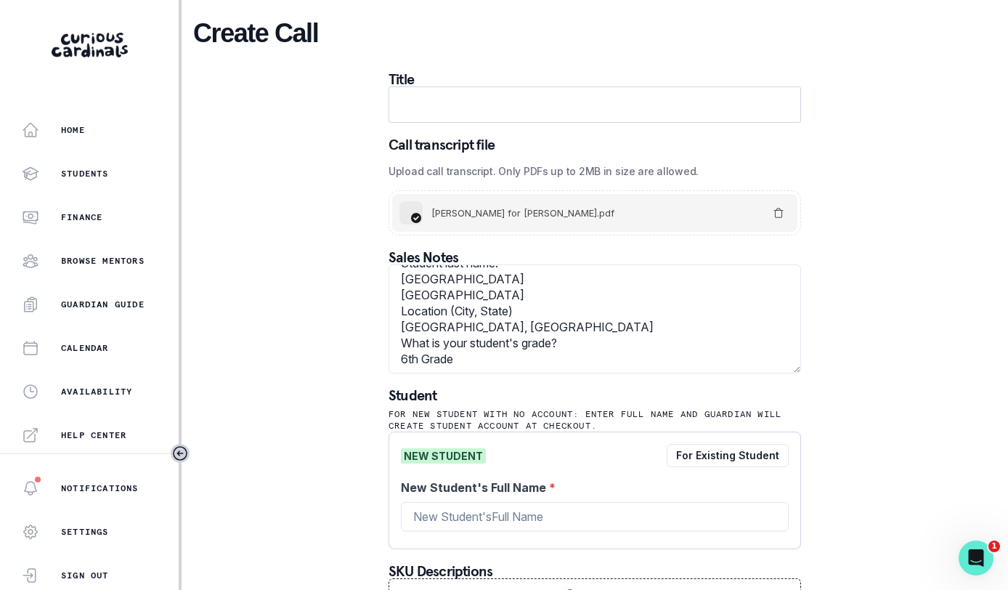
type textarea "Please elaborate on your child’s goals or areas for growth: We would like him t…"
click at [566, 105] on input "text" at bounding box center [594, 104] width 412 height 36
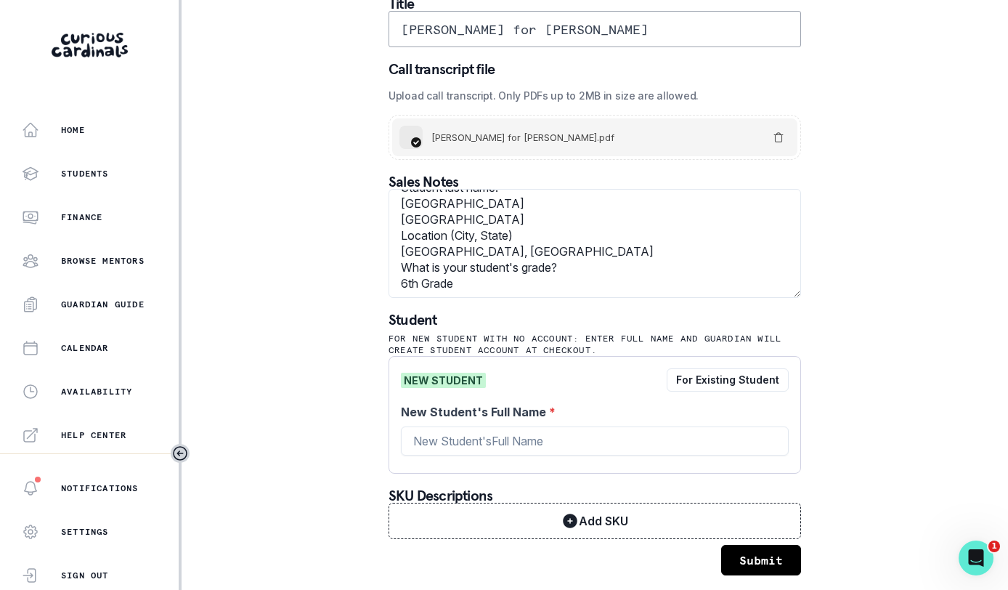
scroll to position [78, 0]
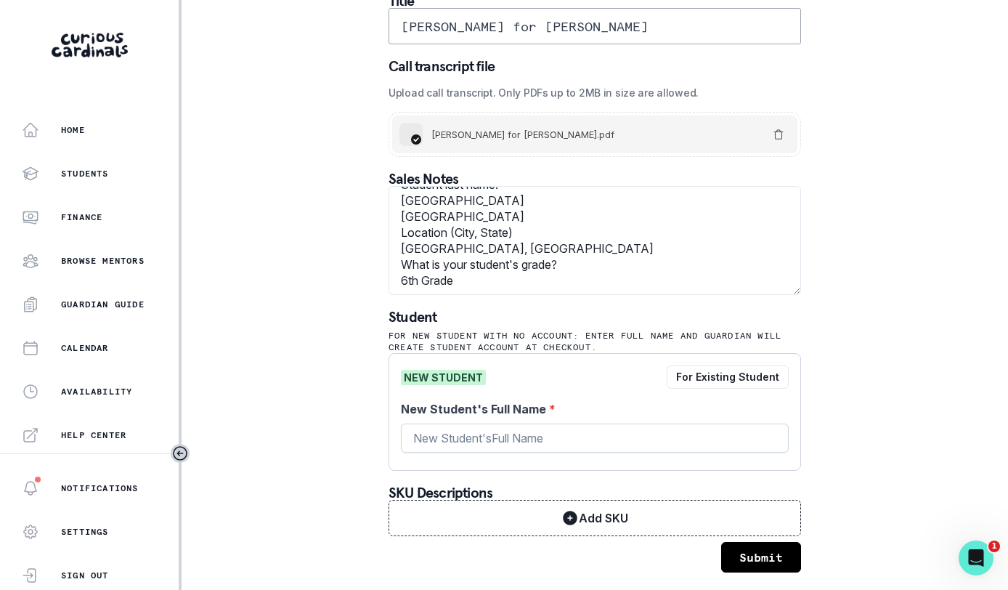
type input "[PERSON_NAME] for [PERSON_NAME]"
click at [506, 441] on input "New Student's Full Name *" at bounding box center [595, 437] width 388 height 29
type input "[PERSON_NAME]"
click at [788, 547] on button "Submit" at bounding box center [761, 557] width 80 height 30
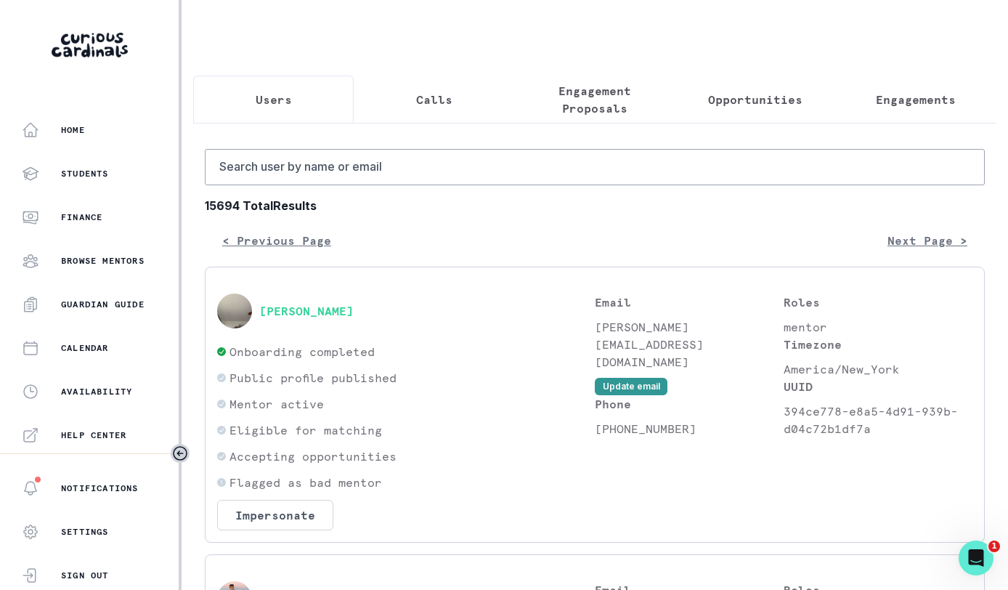
scroll to position [301, 0]
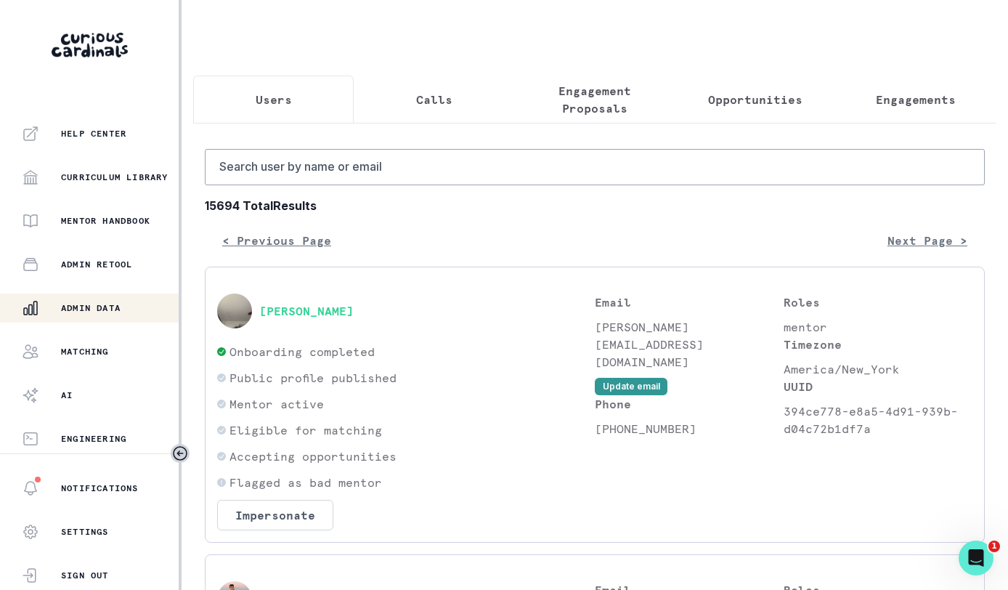
click at [109, 305] on p "Admin Data" at bounding box center [91, 308] width 60 height 12
click at [403, 168] on input "Search user by name or email" at bounding box center [595, 167] width 780 height 36
type input "marielle"
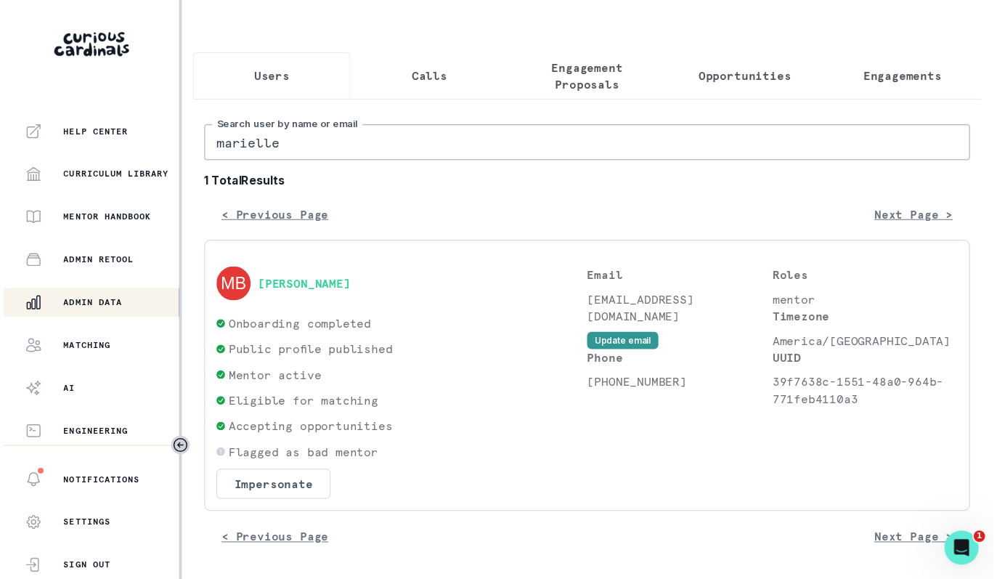
scroll to position [33, 0]
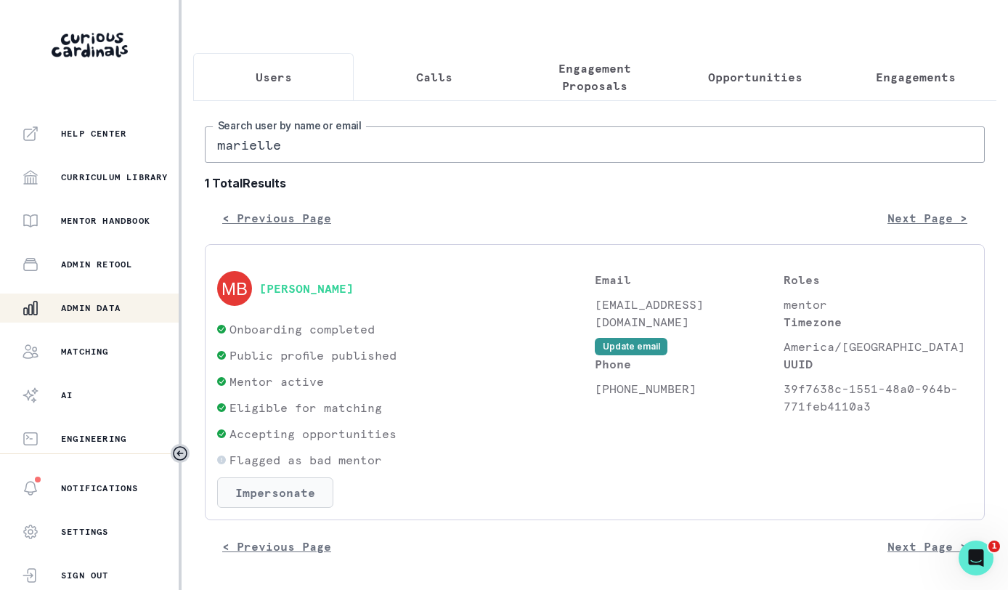
click at [288, 489] on button "Impersonate" at bounding box center [275, 492] width 116 height 30
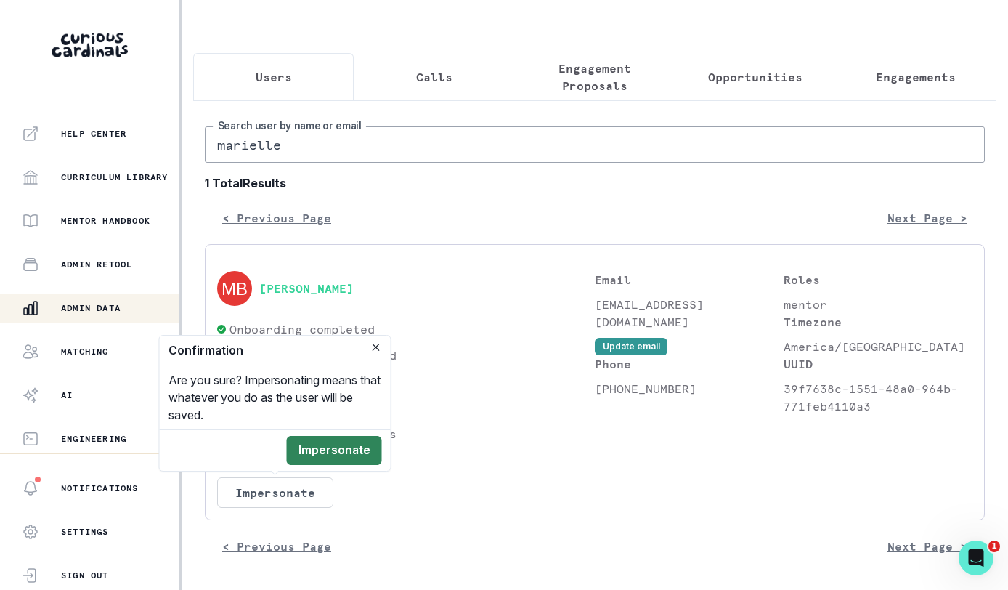
click at [347, 450] on button "Impersonate" at bounding box center [334, 450] width 95 height 29
